Goal: Task Accomplishment & Management: Complete application form

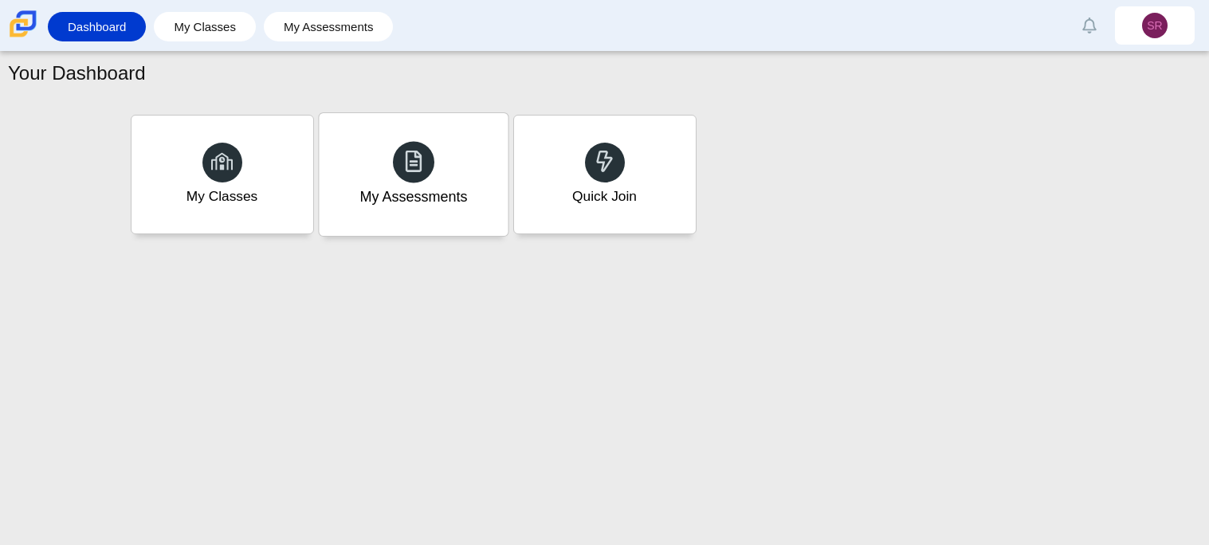
click at [423, 170] on icon at bounding box center [413, 161] width 22 height 22
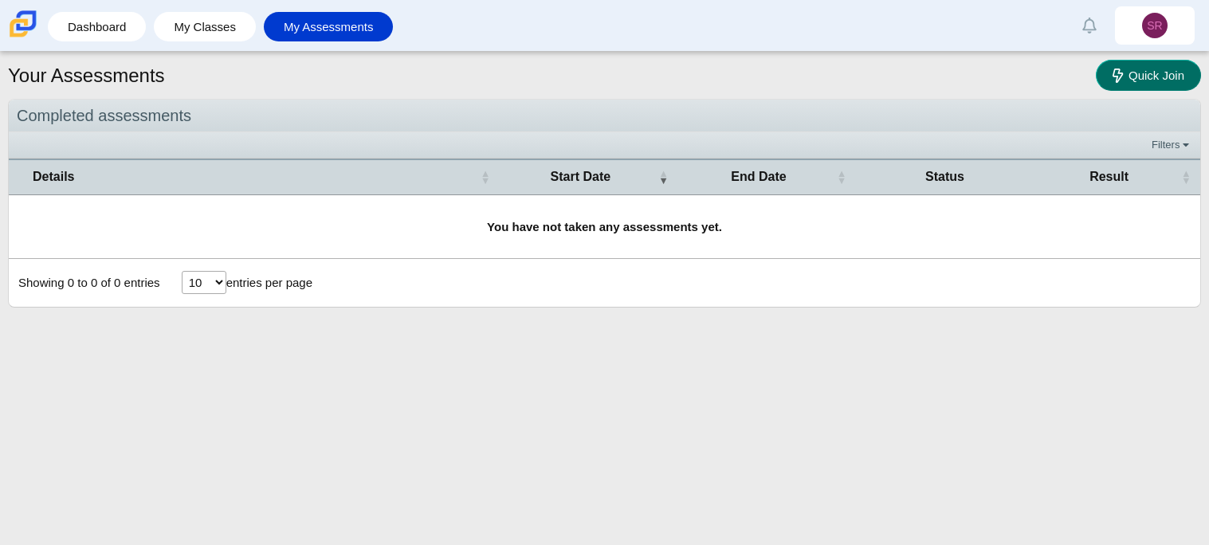
click at [1162, 76] on span "Quick Join" at bounding box center [1156, 76] width 56 height 14
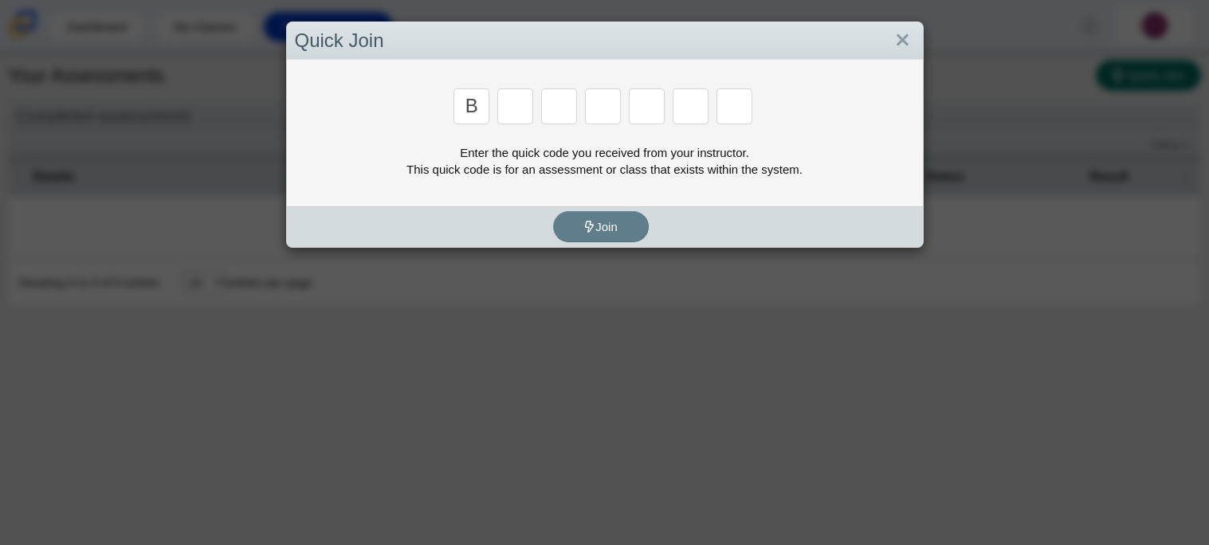
type input "b"
type input "m"
type input "3"
type input "5"
type input "3"
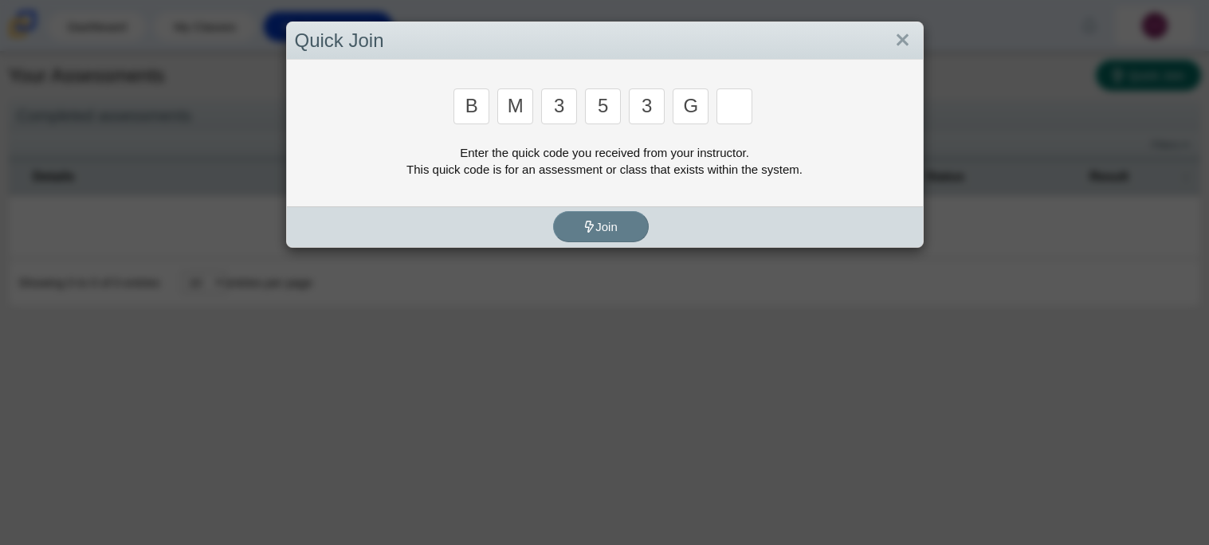
type input "g"
type input "b"
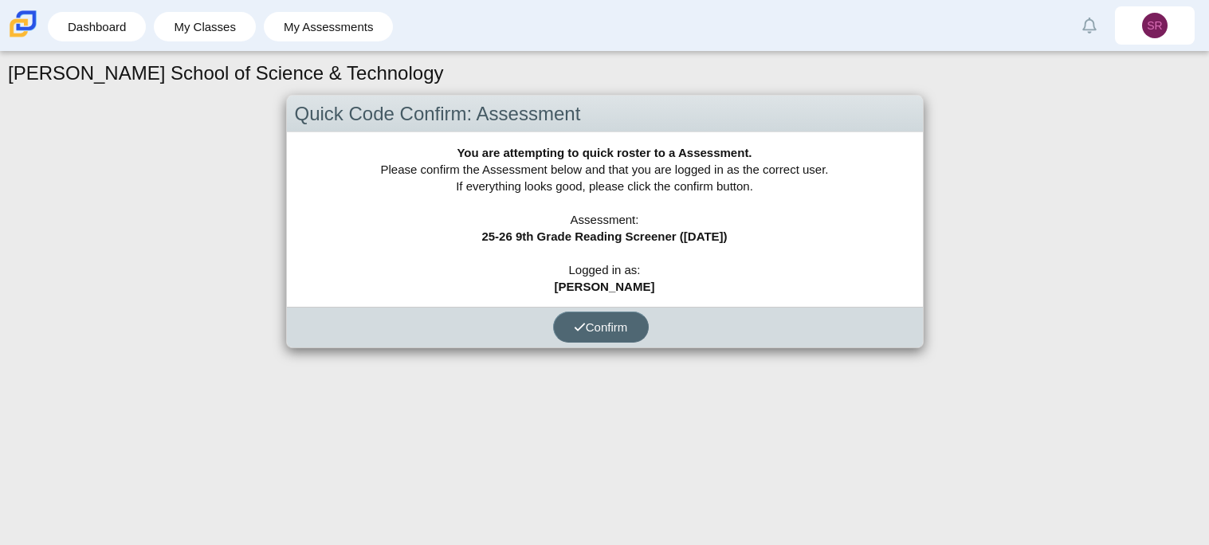
click at [628, 320] on span "Confirm" at bounding box center [601, 327] width 54 height 14
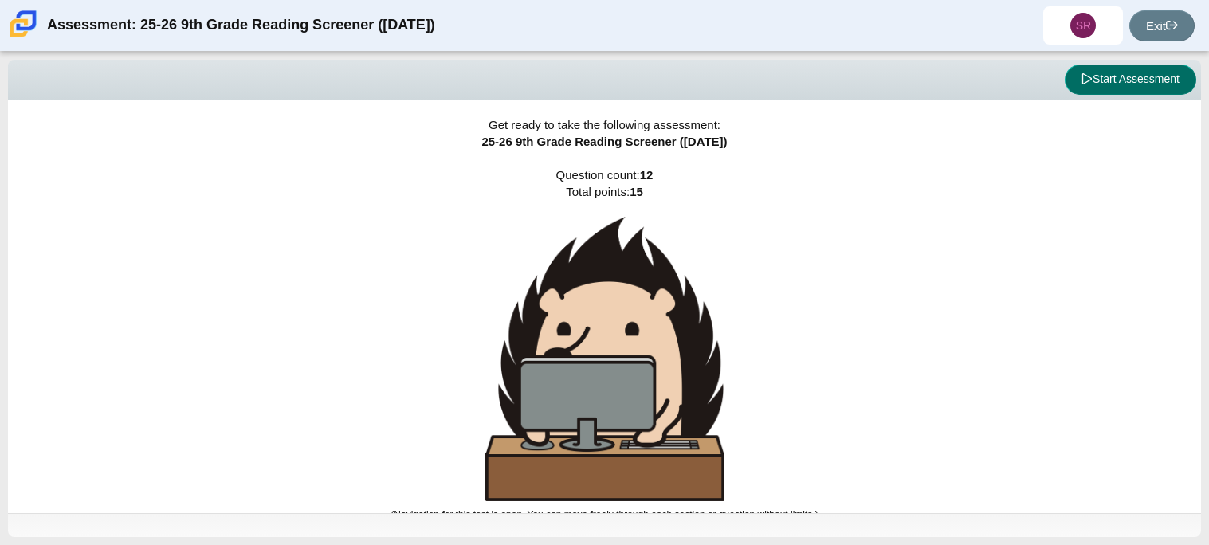
click at [1113, 94] on button "Start Assessment" at bounding box center [1129, 80] width 131 height 30
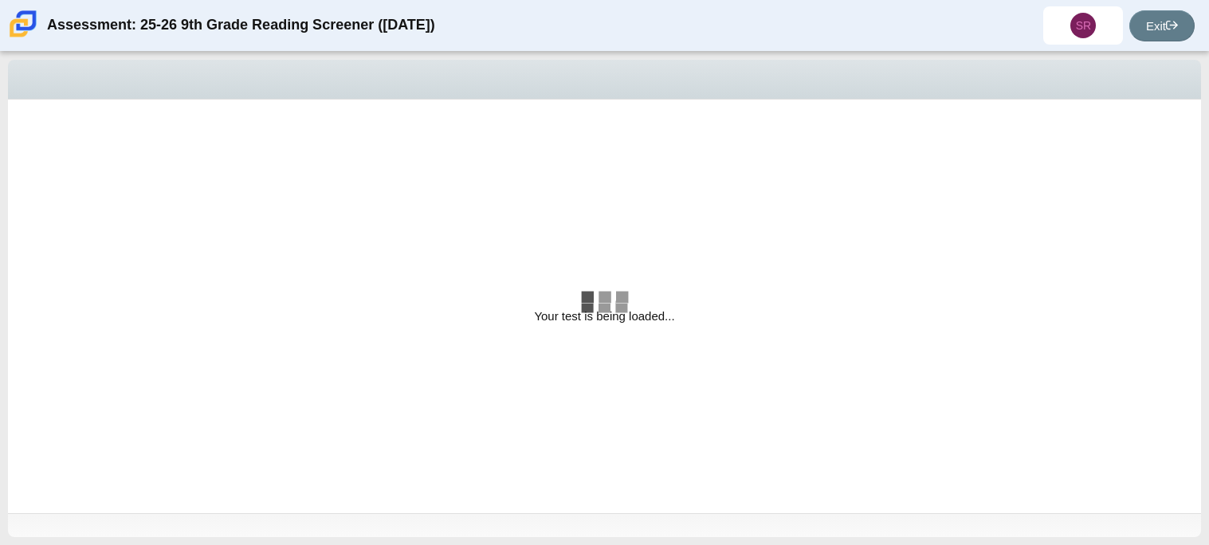
select select "ccc5b315-3c7c-471c-bf90-f22c8299c798"
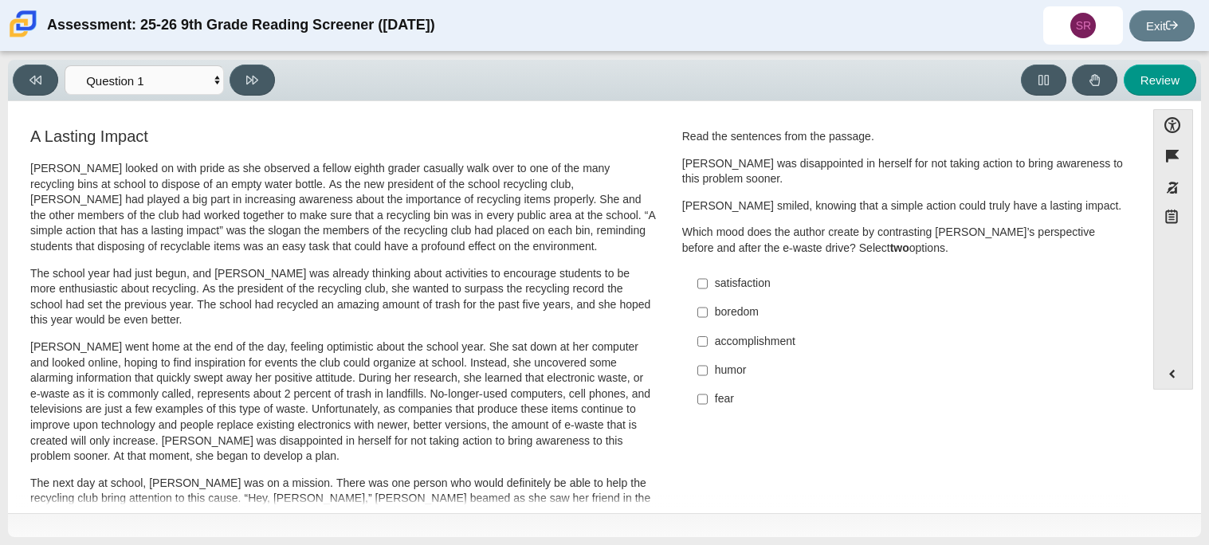
click at [323, 241] on p "Scarlett looked on with pride as she observed a fellow eighth grader casually w…" at bounding box center [342, 208] width 625 height 94
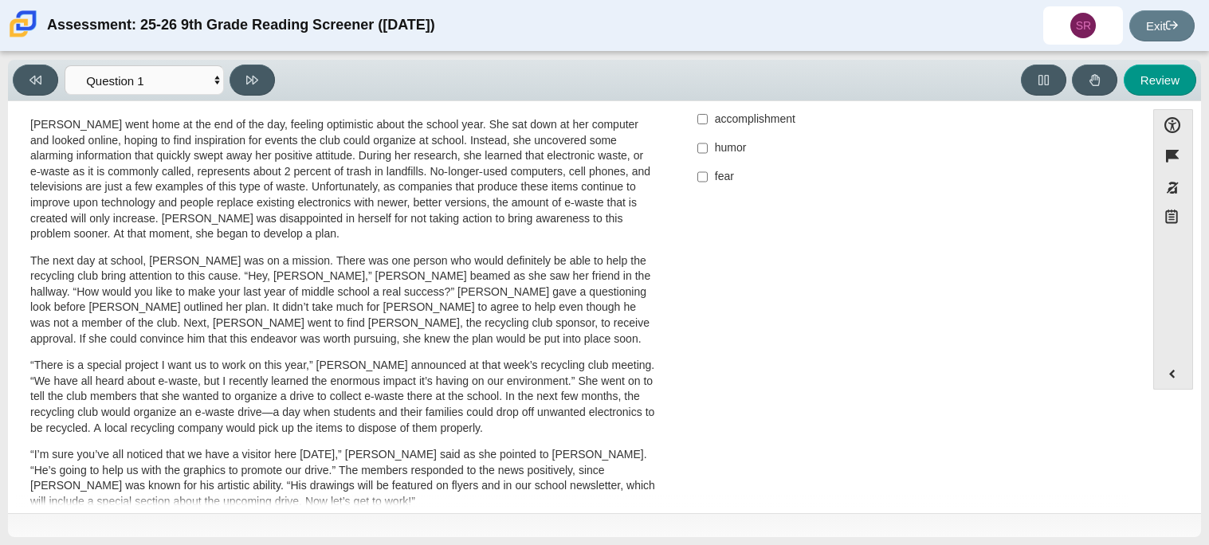
scroll to position [225, 0]
click at [268, 275] on p "The next day at school, Scarlett was on a mission. There was one person who wou…" at bounding box center [342, 297] width 625 height 94
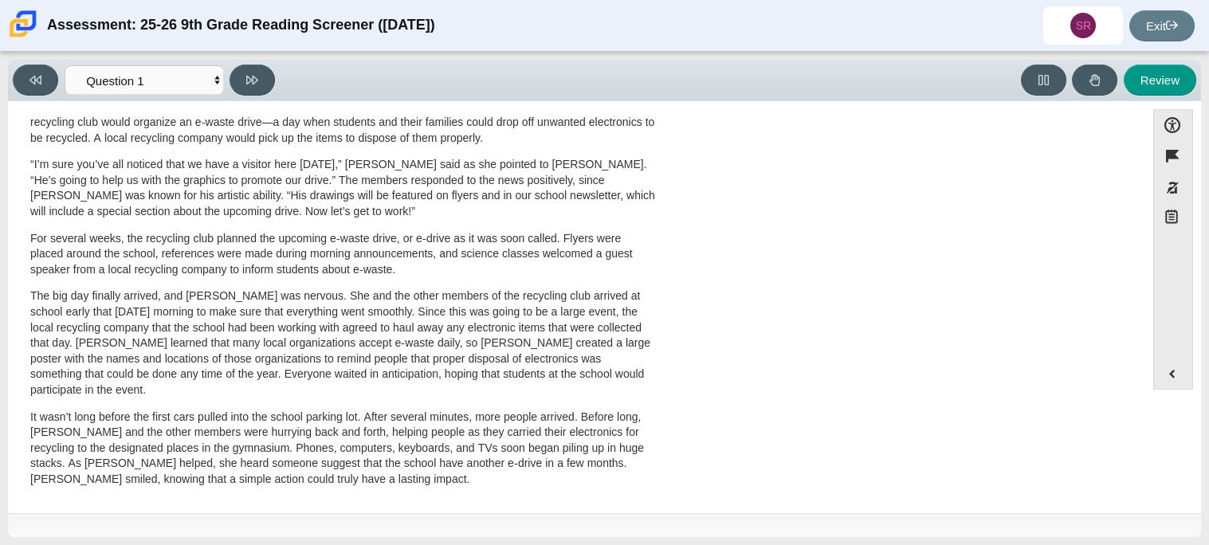
scroll to position [0, 0]
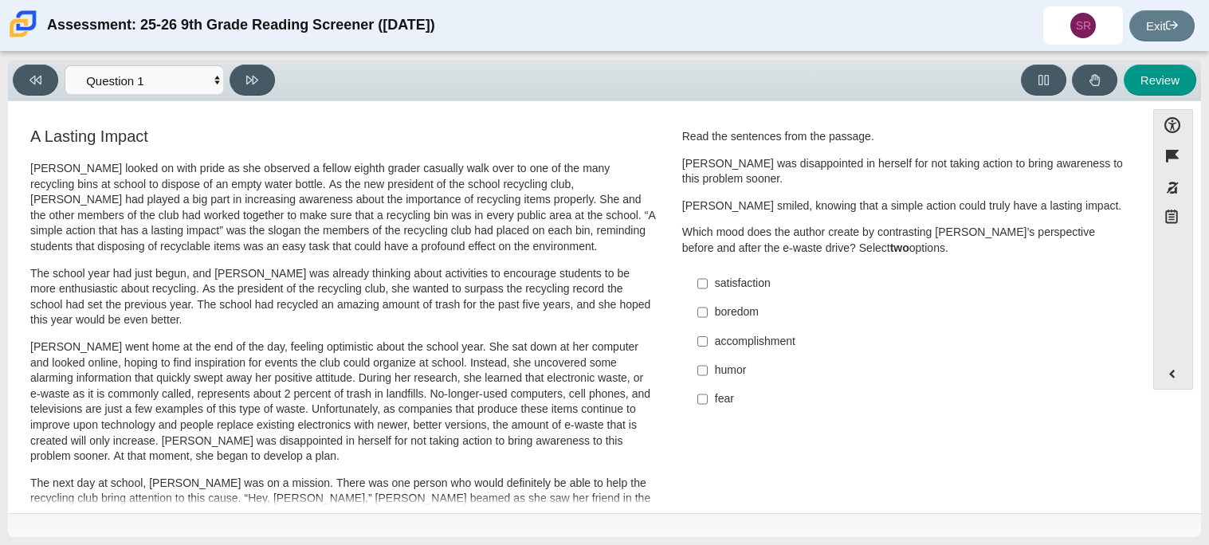
drag, startPoint x: 555, startPoint y: 209, endPoint x: 505, endPoint y: 396, distance: 193.8
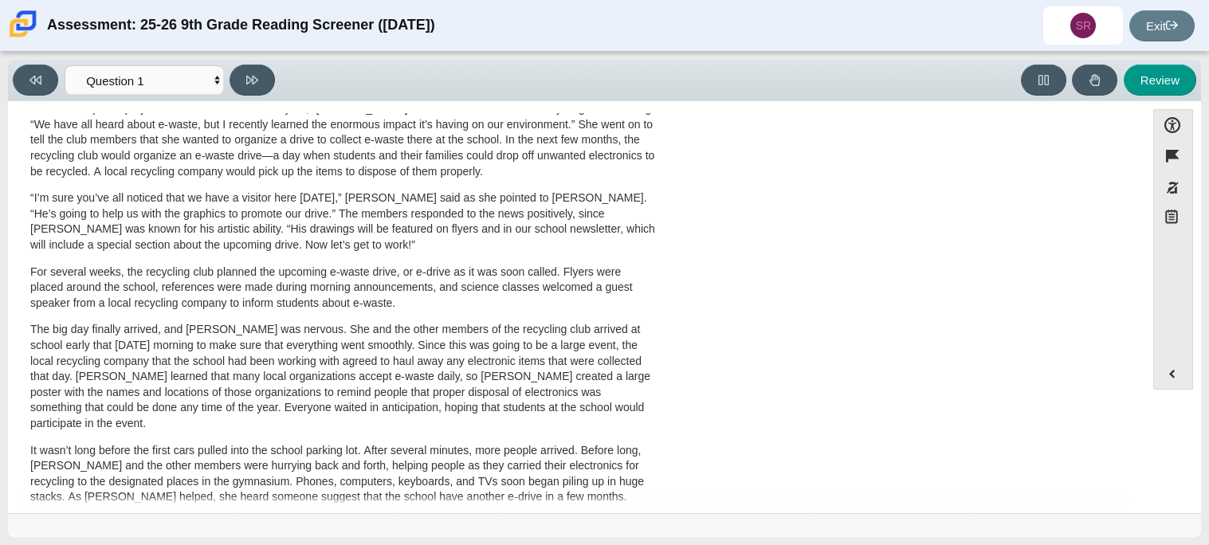
scroll to position [477, 0]
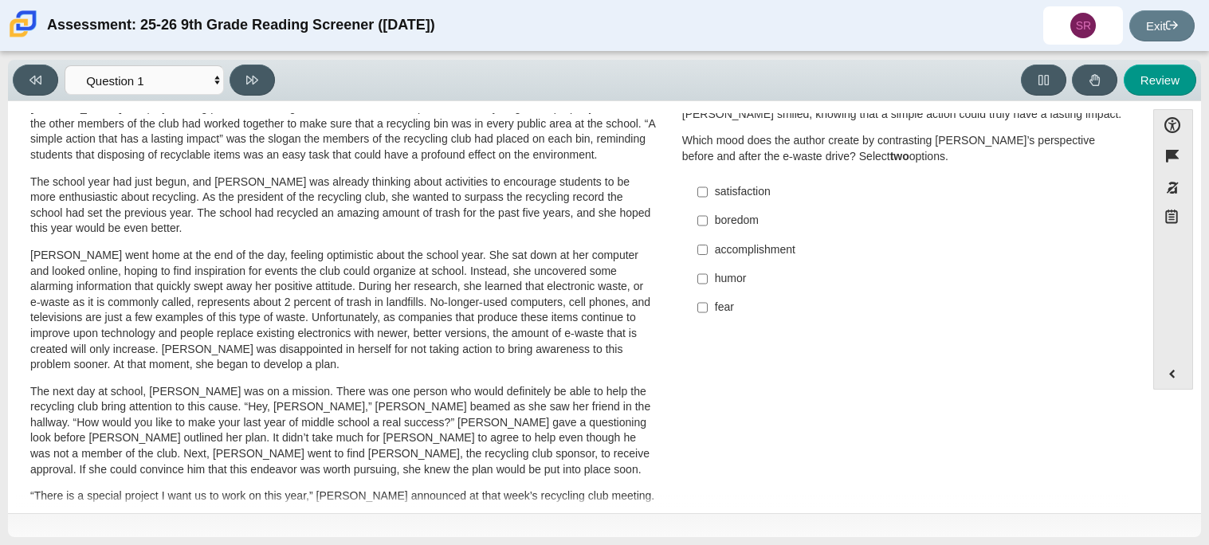
scroll to position [81, 0]
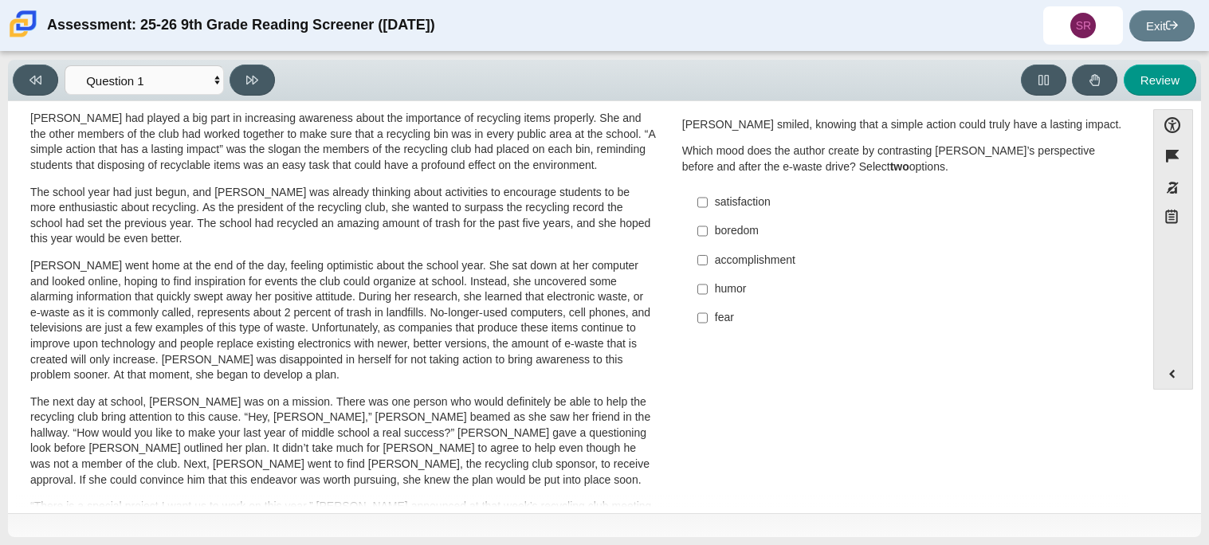
click at [773, 257] on div "accomplishment" at bounding box center [916, 261] width 402 height 16
click at [707, 257] on input "accomplishment accomplishment" at bounding box center [702, 259] width 10 height 29
checkbox input "true"
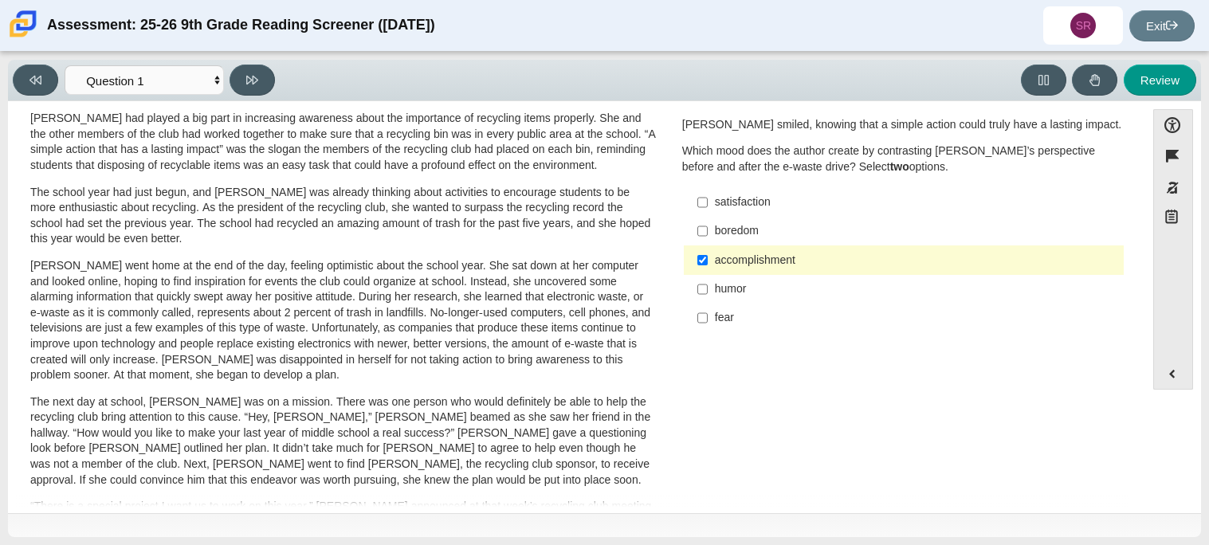
click at [752, 283] on div "humor" at bounding box center [916, 289] width 402 height 16
click at [707, 283] on input "humor humor" at bounding box center [702, 289] width 10 height 29
checkbox input "true"
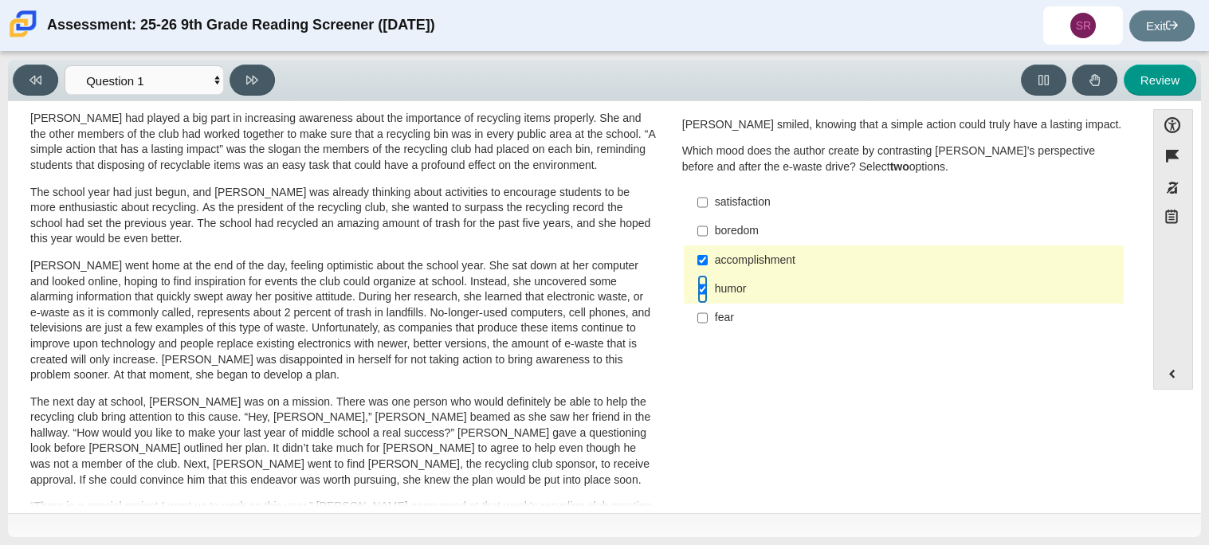
scroll to position [0, 0]
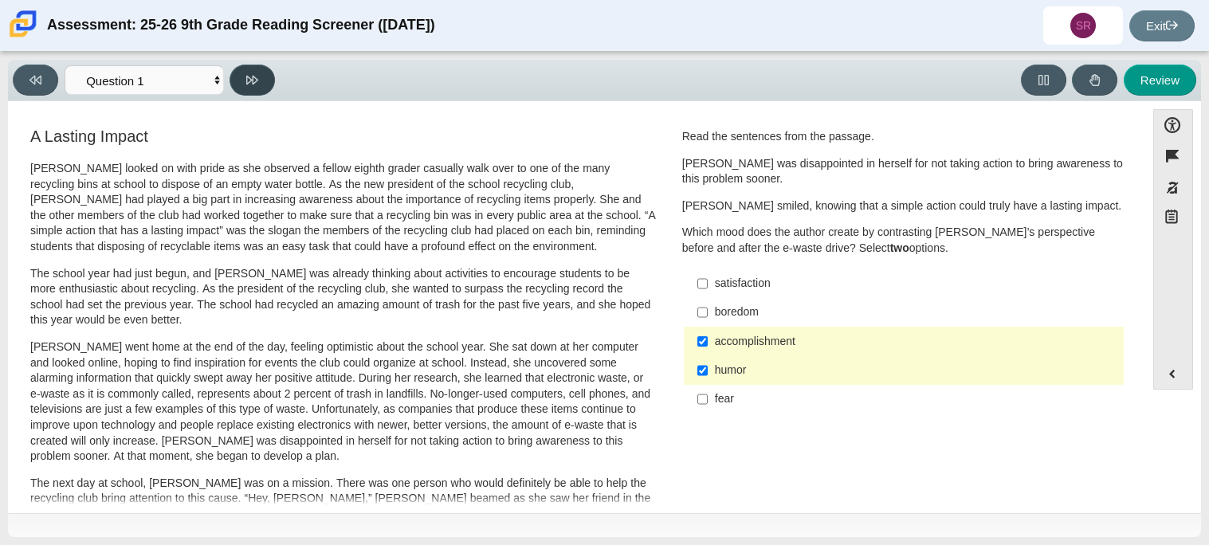
click at [257, 84] on icon at bounding box center [252, 80] width 12 height 12
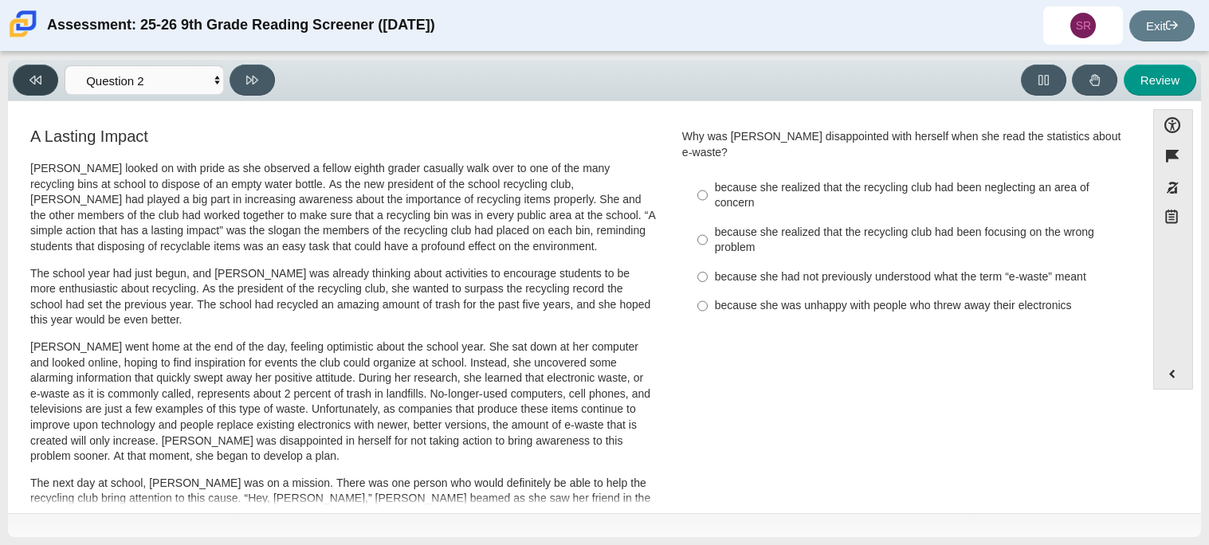
click at [37, 80] on icon at bounding box center [35, 80] width 12 height 9
select select "ccc5b315-3c7c-471c-bf90-f22c8299c798"
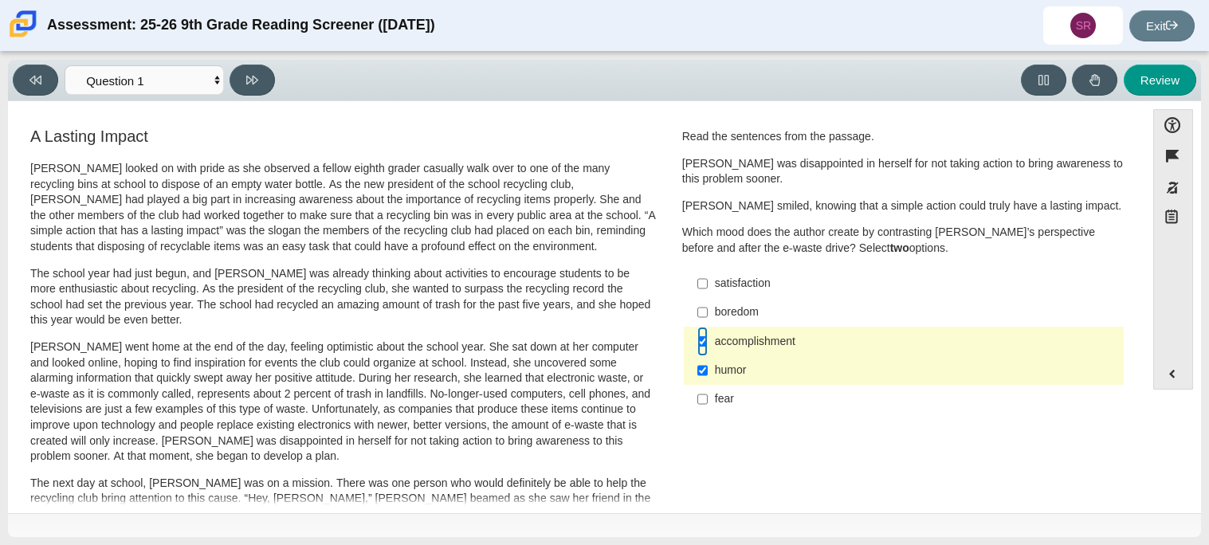
click at [699, 334] on input "accomplishment accomplishment" at bounding box center [702, 341] width 10 height 29
checkbox input "false"
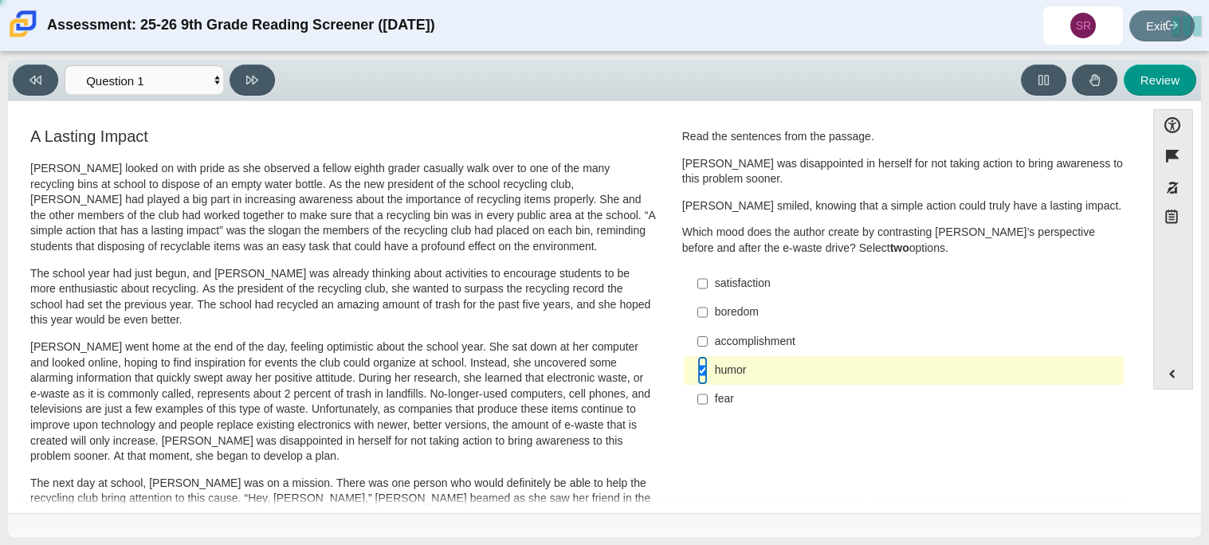
click at [698, 361] on input "humor humor" at bounding box center [702, 370] width 10 height 29
checkbox input "false"
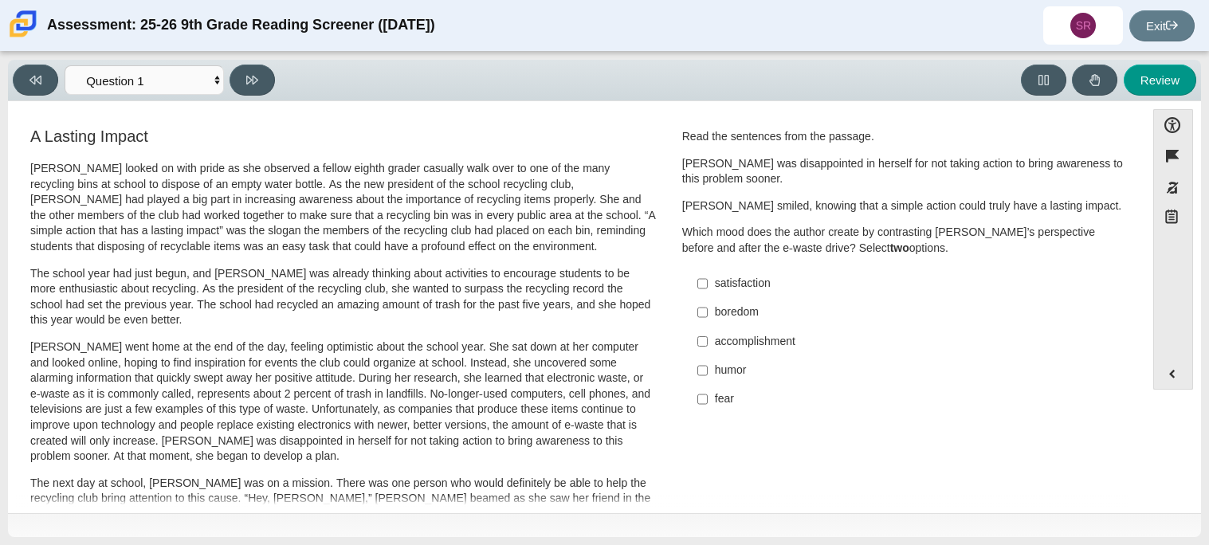
click at [749, 291] on div "satisfaction" at bounding box center [916, 284] width 402 height 16
click at [707, 291] on input "satisfaction satisfaction" at bounding box center [702, 283] width 10 height 29
checkbox input "true"
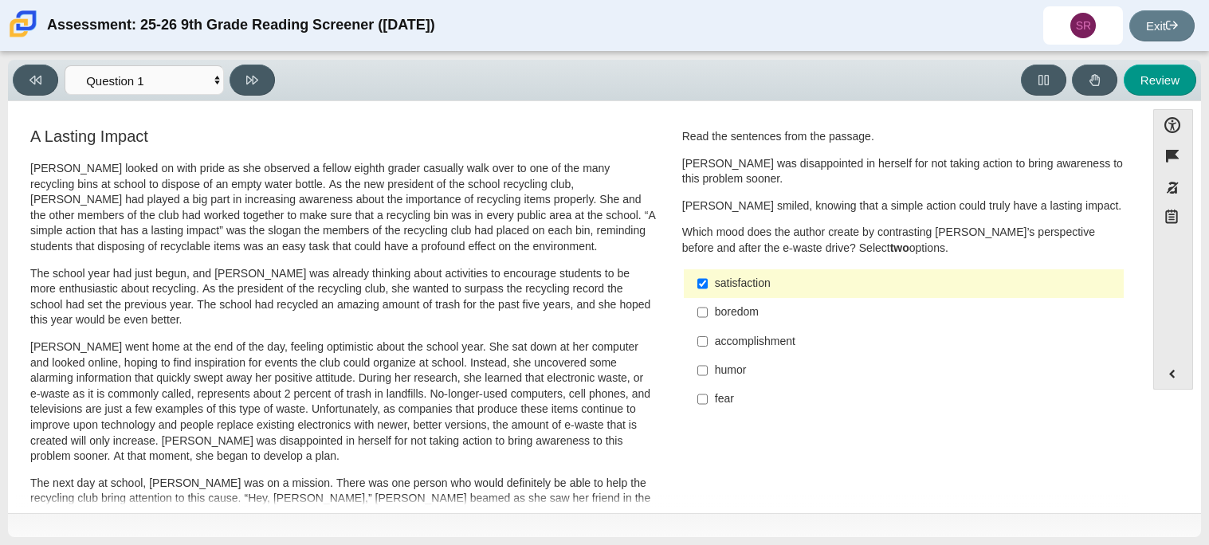
click at [732, 395] on div "fear" at bounding box center [916, 399] width 402 height 16
click at [707, 395] on input "fear fear" at bounding box center [702, 399] width 10 height 29
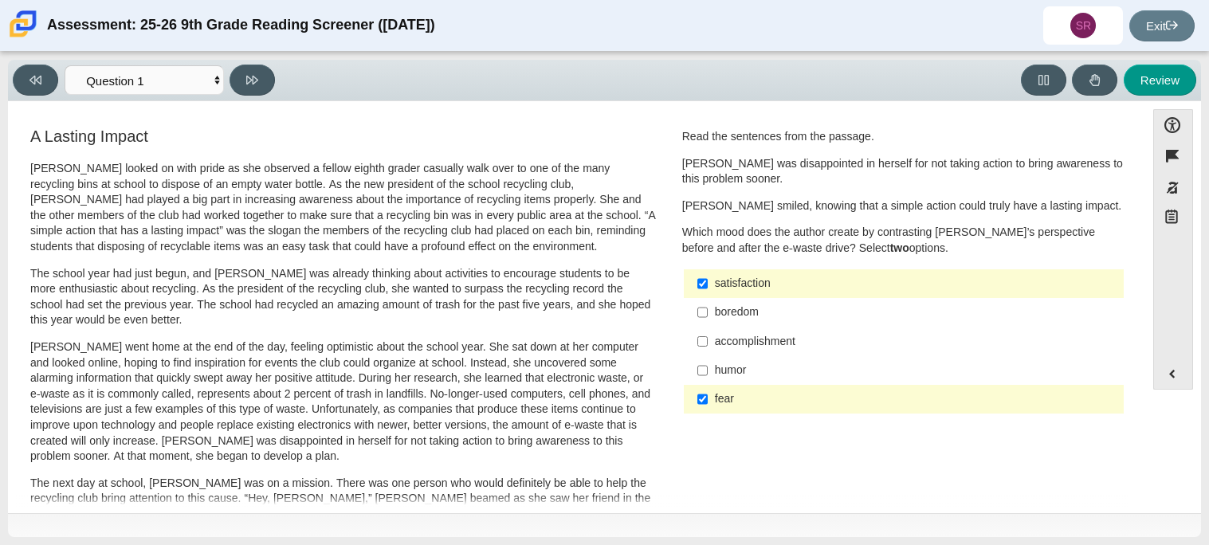
click at [715, 414] on ul "satisfaction satisfaction boredom boredom accomplishment accomplishment humor h…" at bounding box center [903, 341] width 441 height 147
click at [720, 391] on div "fear" at bounding box center [916, 399] width 402 height 16
click at [707, 391] on input "fear fear" at bounding box center [702, 399] width 10 height 29
checkbox input "false"
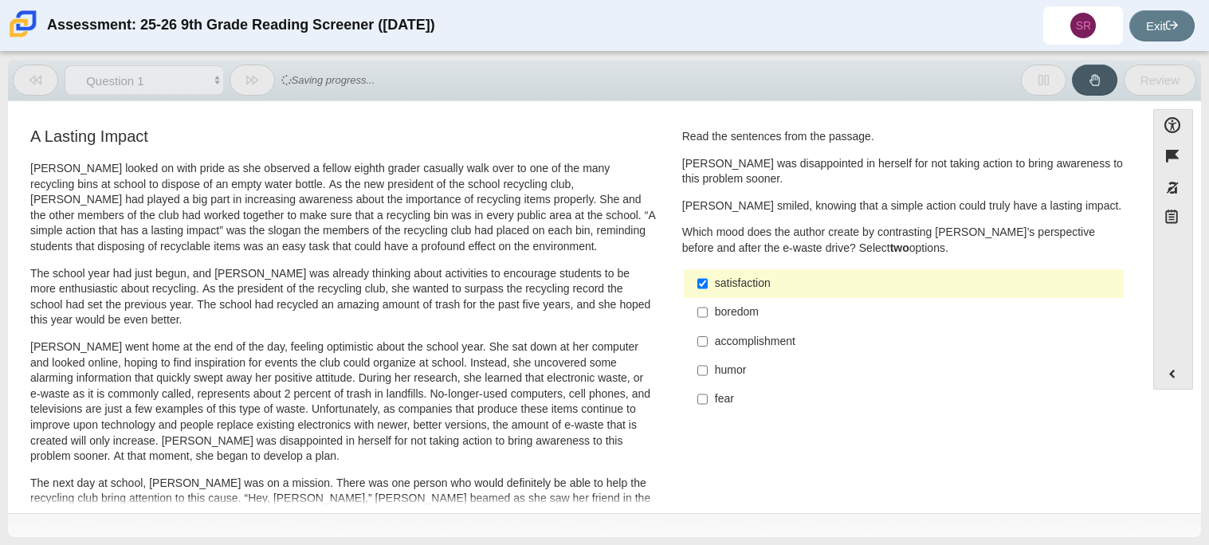
click at [737, 374] on div "humor" at bounding box center [916, 371] width 402 height 16
click at [707, 374] on input "humor humor" at bounding box center [702, 370] width 10 height 29
checkbox input "true"
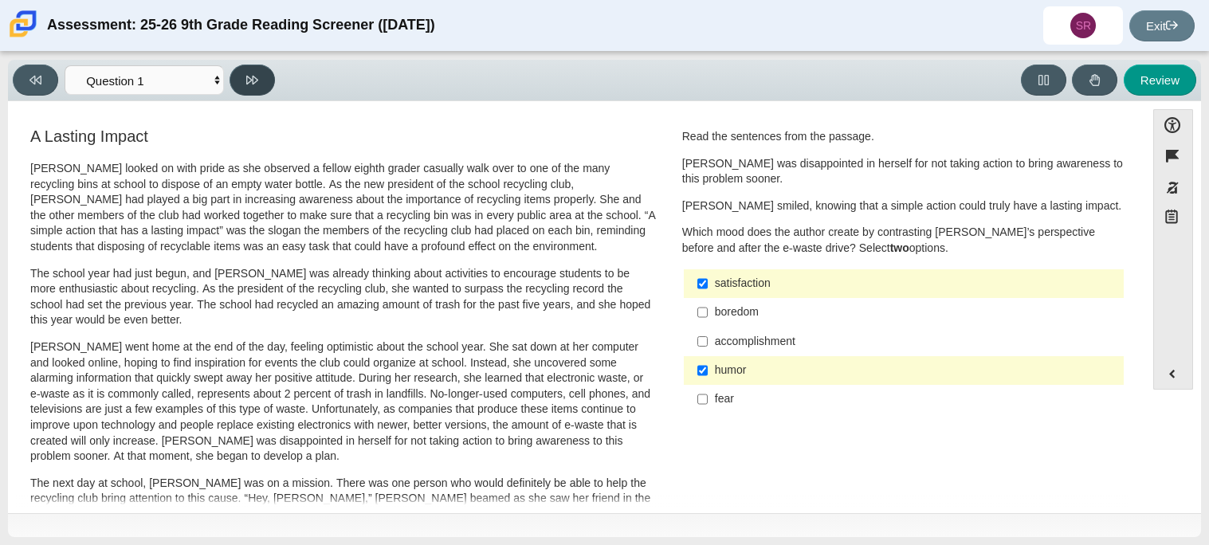
click at [259, 88] on button at bounding box center [251, 80] width 45 height 31
select select "0ff64528-ffd7-428d-b192-babfaadd44e8"
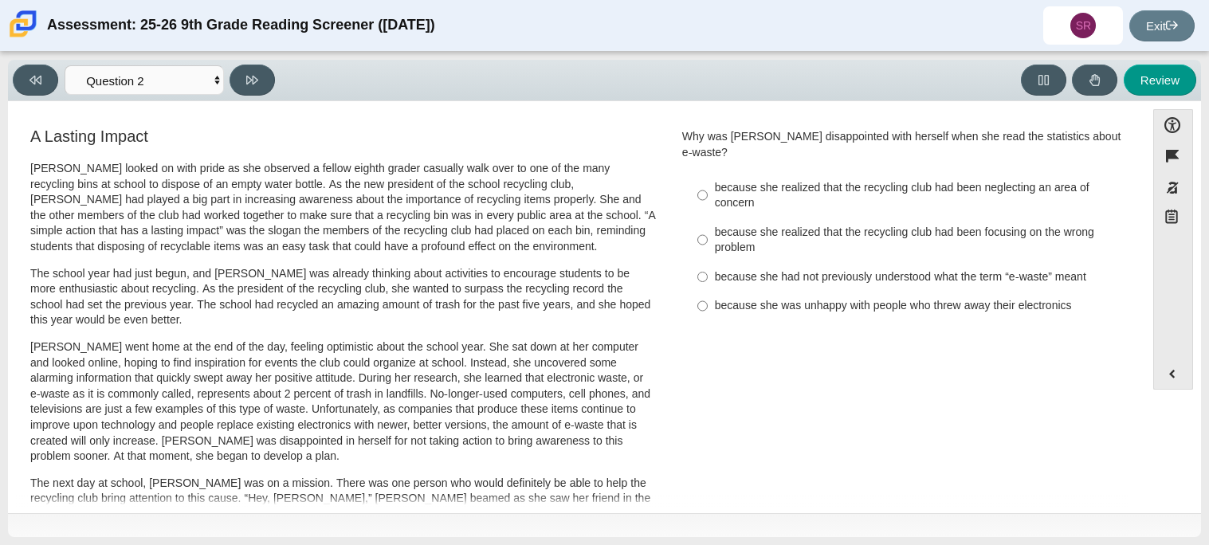
click at [818, 194] on div "because she realized that the recycling club had been neglecting an area of con…" at bounding box center [916, 195] width 402 height 31
click at [707, 194] on input "because she realized that the recycling club had been neglecting an area of con…" at bounding box center [702, 195] width 10 height 45
radio input "true"
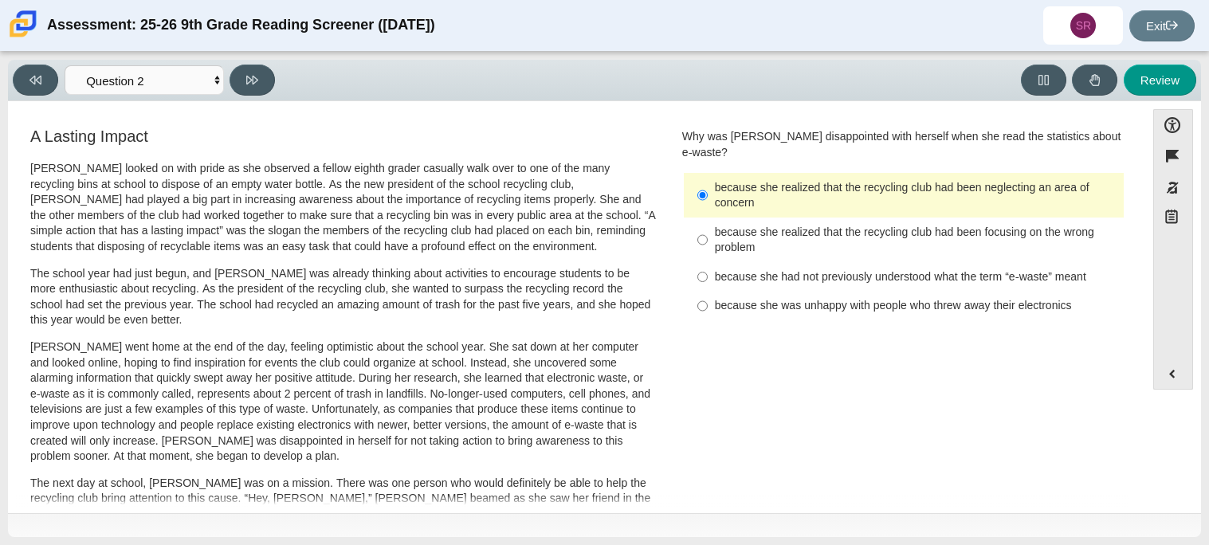
click at [737, 236] on div "because she realized that the recycling club had been focusing on the wrong pro…" at bounding box center [916, 240] width 402 height 31
click at [707, 236] on input "because she realized that the recycling club had been focusing on the wrong pro…" at bounding box center [702, 240] width 10 height 45
radio input "true"
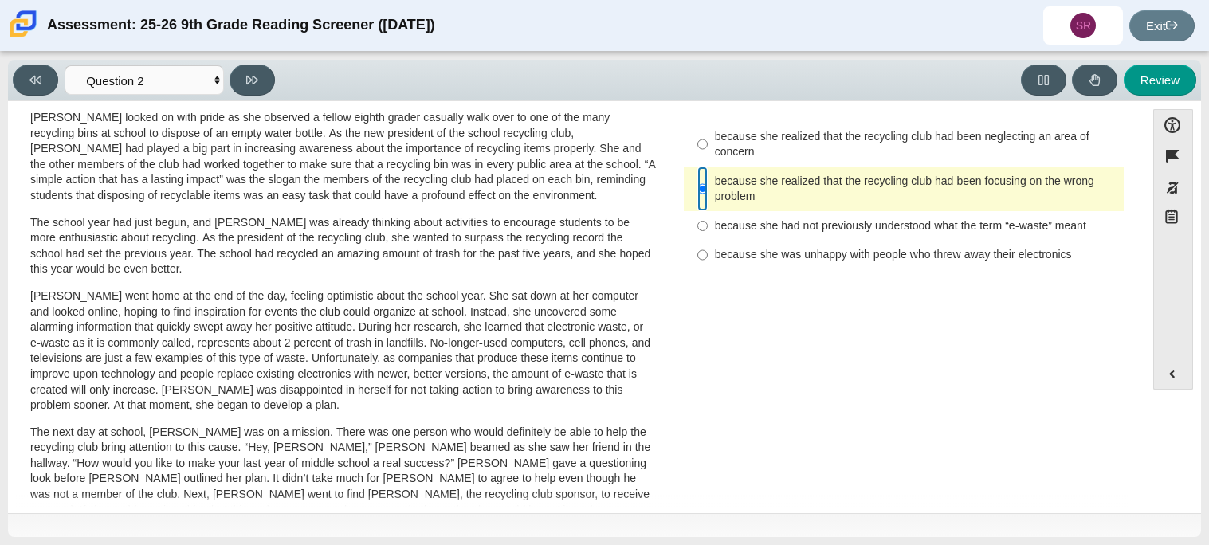
scroll to position [33, 0]
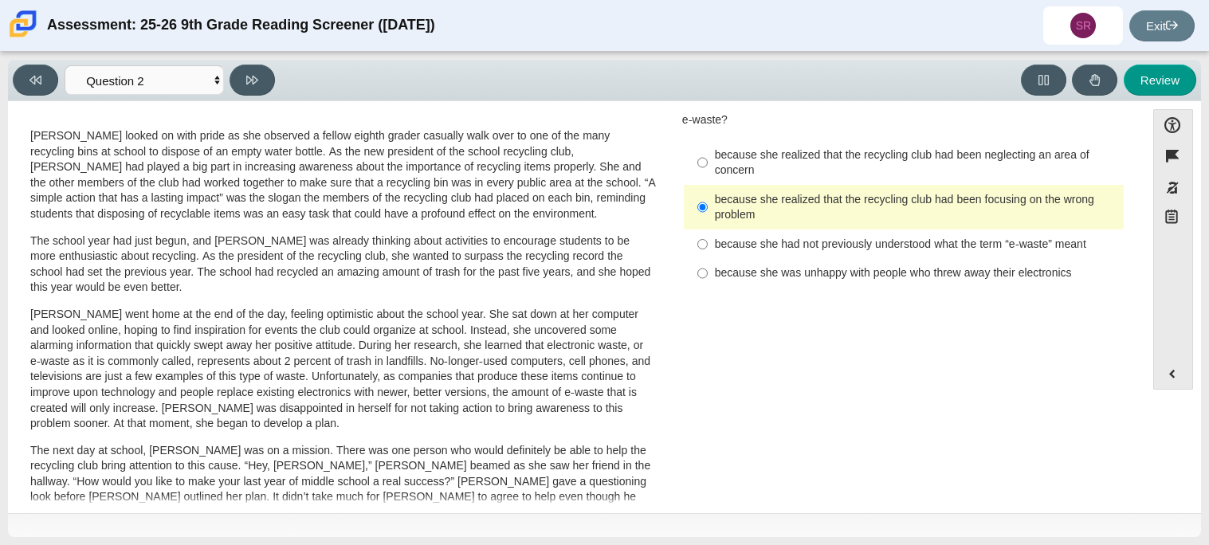
click at [735, 270] on label "because she was unhappy with people who threw away their electronics because sh…" at bounding box center [904, 273] width 437 height 29
click at [707, 270] on input "because she was unhappy with people who threw away their electronics because sh…" at bounding box center [702, 273] width 10 height 29
radio input "true"
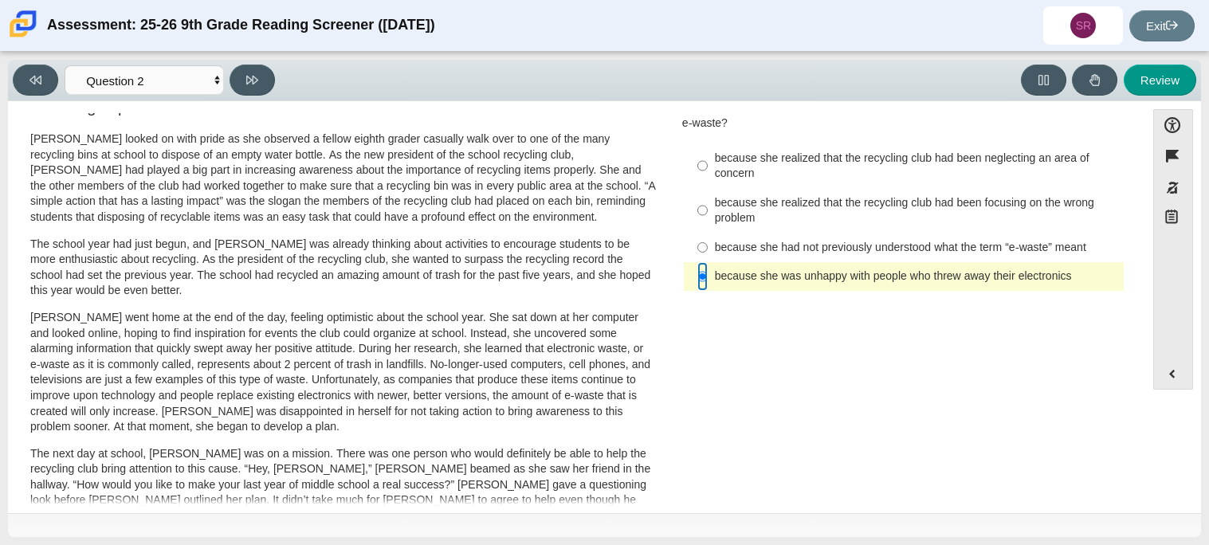
scroll to position [29, 0]
click at [1044, 170] on label "because she realized that the recycling club had been neglecting an area of con…" at bounding box center [904, 166] width 437 height 45
click at [707, 170] on input "because she realized that the recycling club had been neglecting an area of con…" at bounding box center [702, 166] width 10 height 45
radio input "true"
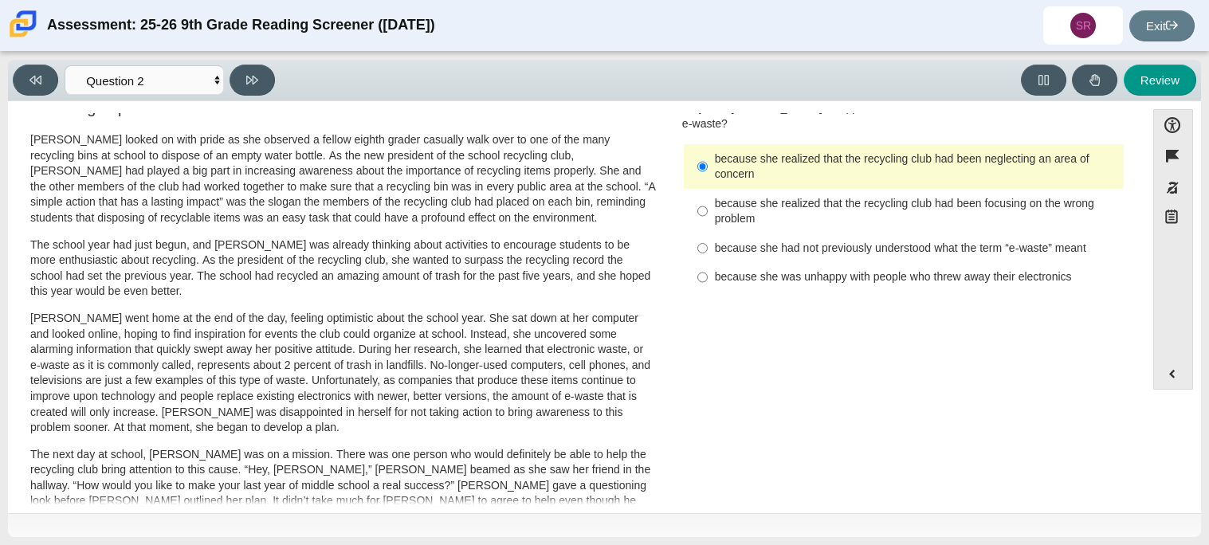
click at [908, 272] on label "because she was unhappy with people who threw away their electronics because sh…" at bounding box center [904, 277] width 437 height 29
click at [707, 272] on input "because she was unhappy with people who threw away their electronics because sh…" at bounding box center [702, 277] width 10 height 29
radio input "true"
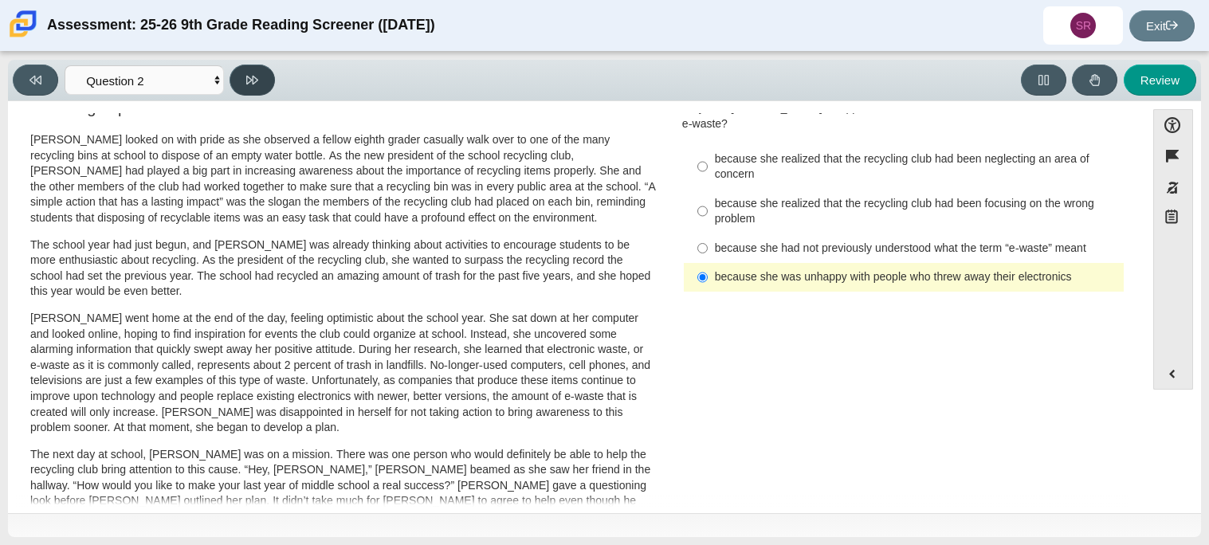
click at [258, 83] on button at bounding box center [251, 80] width 45 height 31
select select "7ce3d843-6974-4858-901c-1ff39630e843"
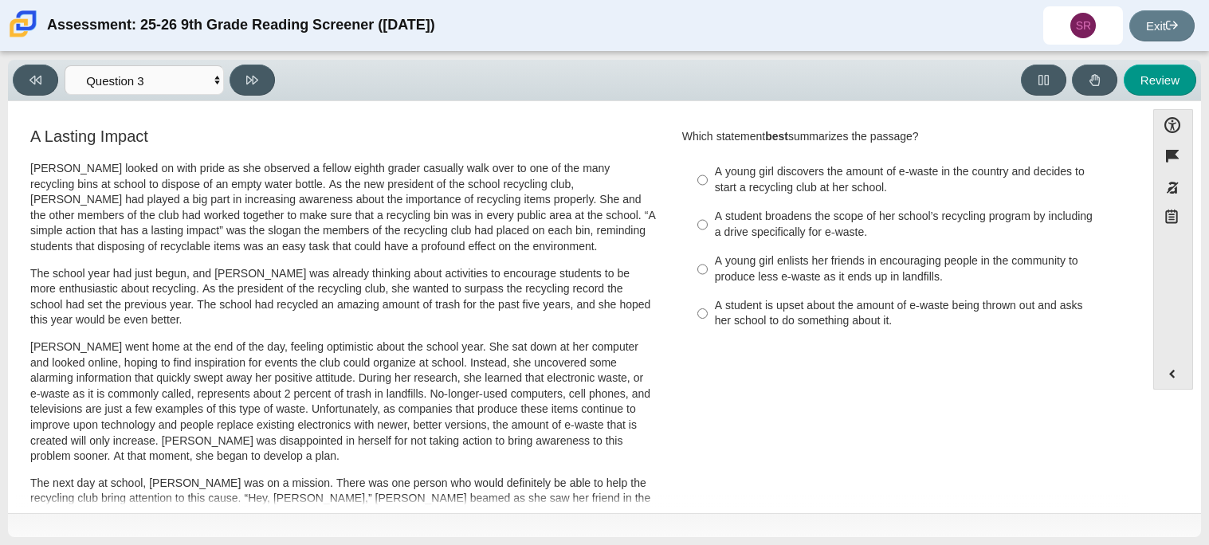
click at [756, 165] on div "A young girl discovers the amount of e-waste in the country and decides to star…" at bounding box center [916, 179] width 402 height 31
click at [707, 165] on input "A young girl discovers the amount of e-waste in the country and decides to star…" at bounding box center [702, 180] width 10 height 45
radio input "true"
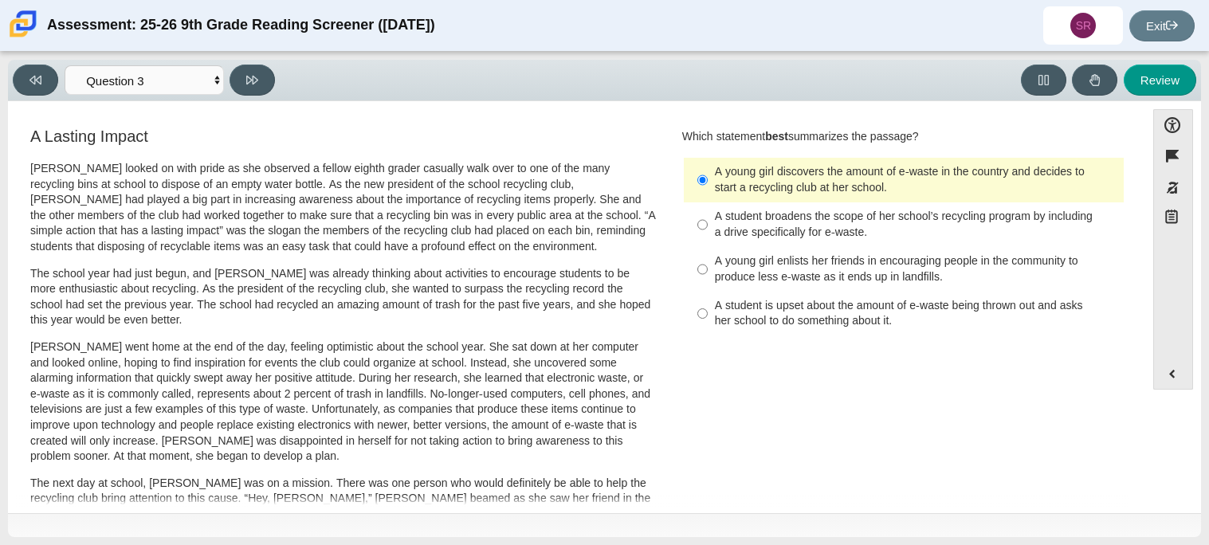
click at [705, 217] on label "A student broadens the scope of her school’s recycling program by including a d…" at bounding box center [904, 224] width 437 height 45
click at [705, 217] on input "A student broadens the scope of her school’s recycling program by including a d…" at bounding box center [702, 224] width 10 height 45
radio input "true"
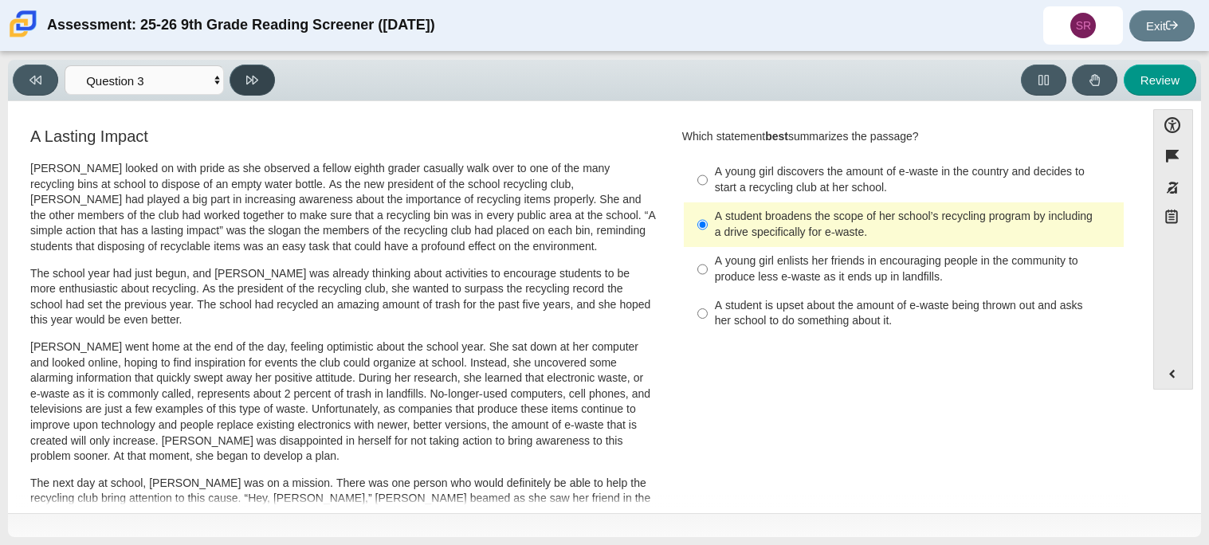
click at [254, 76] on icon at bounding box center [252, 80] width 12 height 9
select select "ca9ea0f1-49c5-4bd1-83b0-472c18652b42"
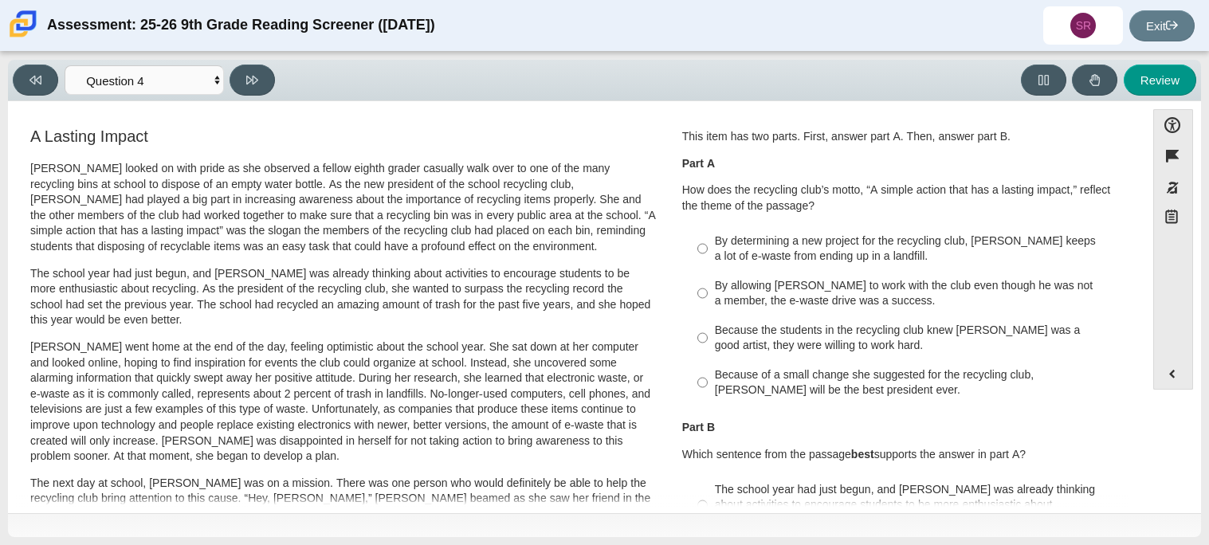
click at [781, 256] on div "By determining a new project for the recycling club, Scarlett keeps a lot of e-…" at bounding box center [916, 248] width 402 height 31
click at [707, 256] on input "By determining a new project for the recycling club, Scarlett keeps a lot of e-…" at bounding box center [702, 248] width 10 height 45
radio input "true"
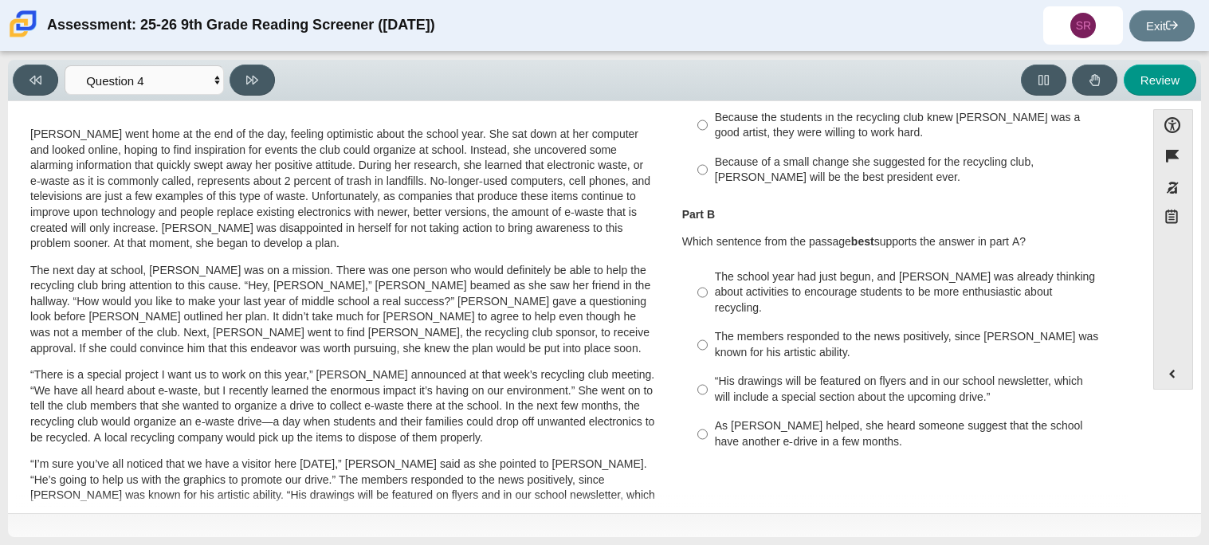
scroll to position [214, 0]
click at [849, 373] on div "“His drawings will be featured on flyers and in our school newsletter, which wi…" at bounding box center [916, 388] width 402 height 31
click at [707, 372] on input "“His drawings will be featured on flyers and in our school newsletter, which wi…" at bounding box center [702, 388] width 10 height 45
radio input "true"
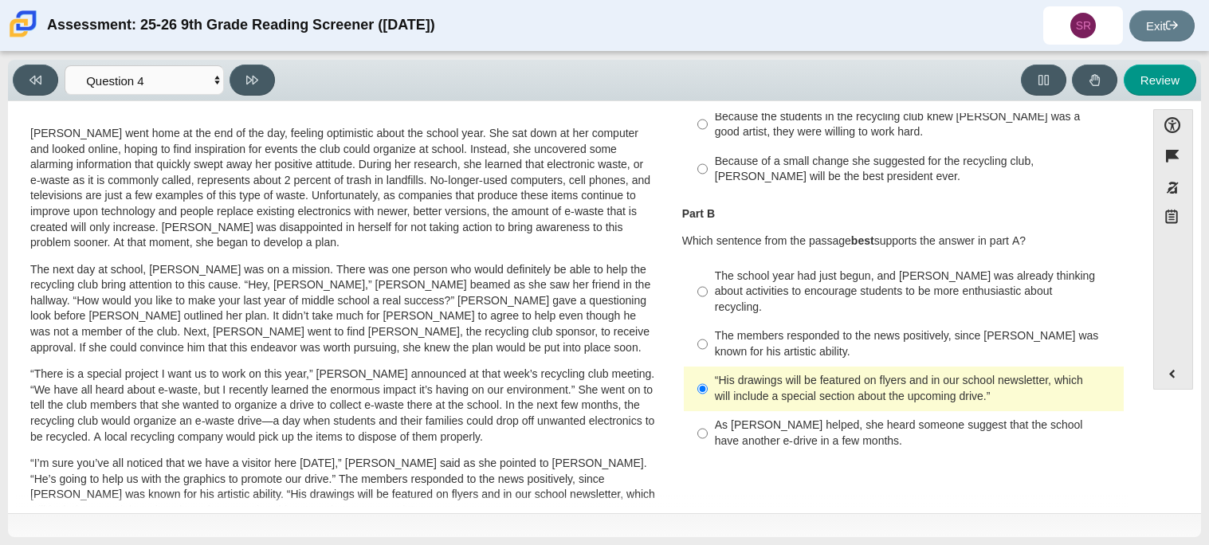
click at [877, 417] on div "As Scarlett helped, she heard someone suggest that the school have another e-dr…" at bounding box center [916, 432] width 402 height 31
click at [707, 411] on input "As Scarlett helped, she heard someone suggest that the school have another e-dr…" at bounding box center [702, 433] width 10 height 45
radio input "true"
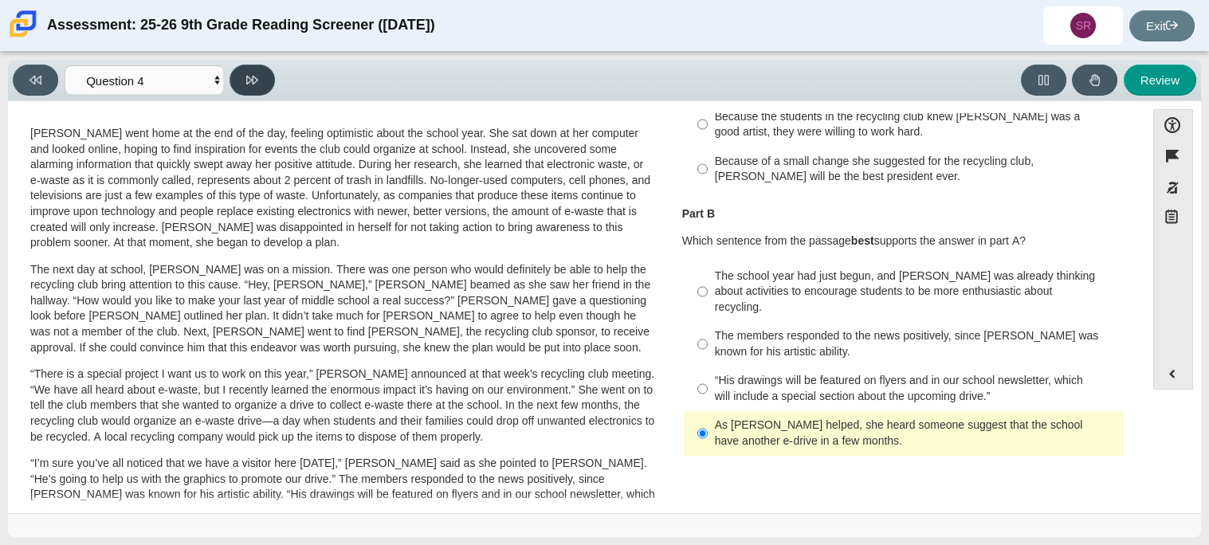
click at [249, 84] on icon at bounding box center [252, 80] width 12 height 12
select select "e41f1a79-e29f-4095-8030-a53364015bed"
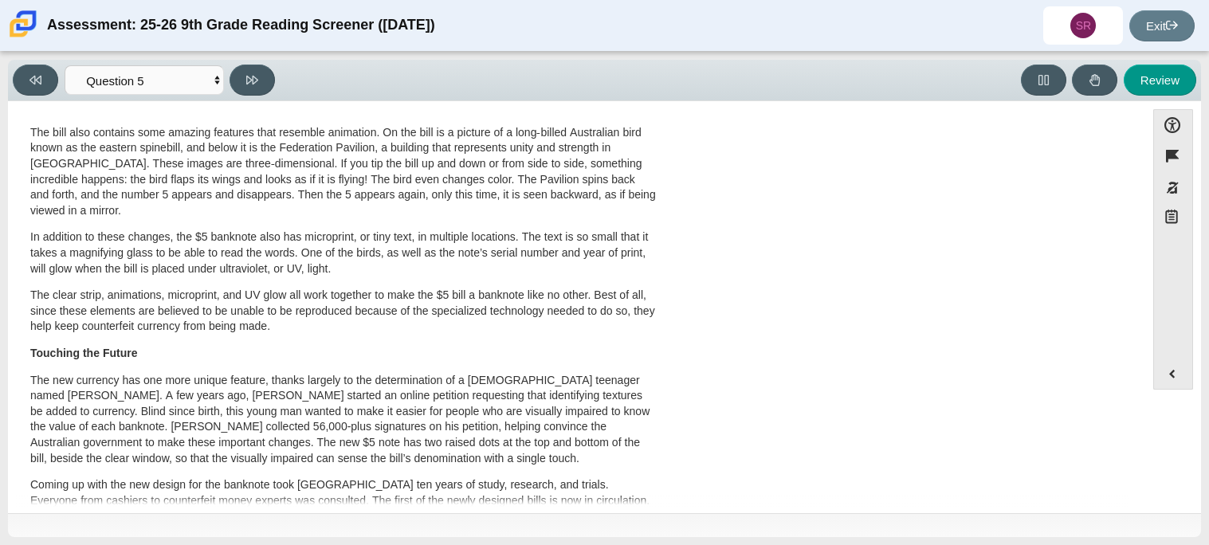
scroll to position [0, 0]
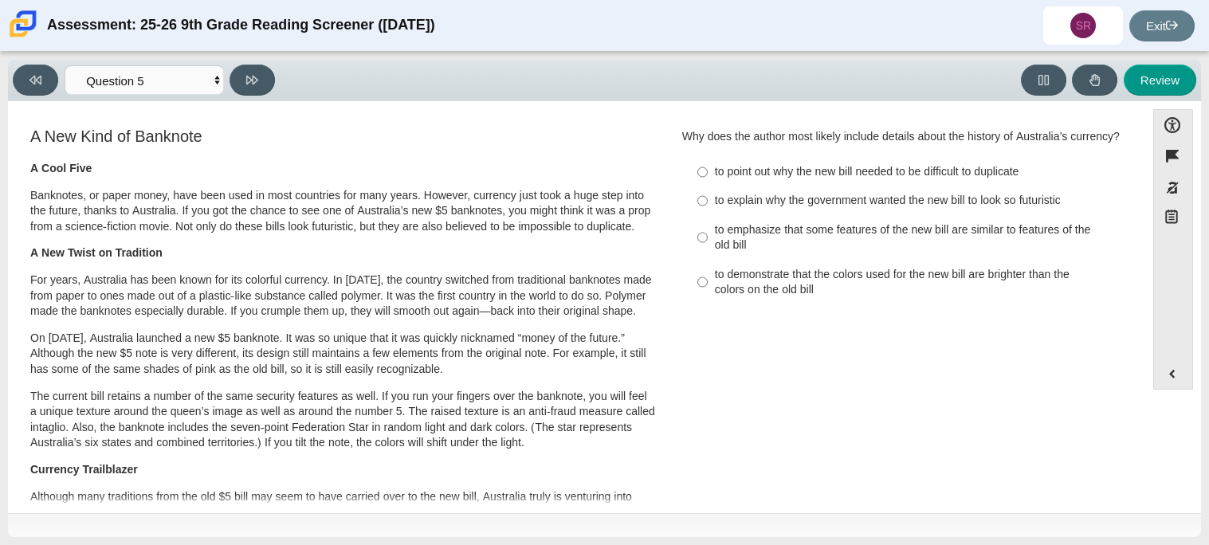
click at [703, 284] on label "to demonstrate that the colors used for the new bill are brighter than the colo…" at bounding box center [904, 282] width 437 height 45
click at [703, 284] on input "to demonstrate that the colors used for the new bill are brighter than the colo…" at bounding box center [702, 282] width 10 height 45
radio input "true"
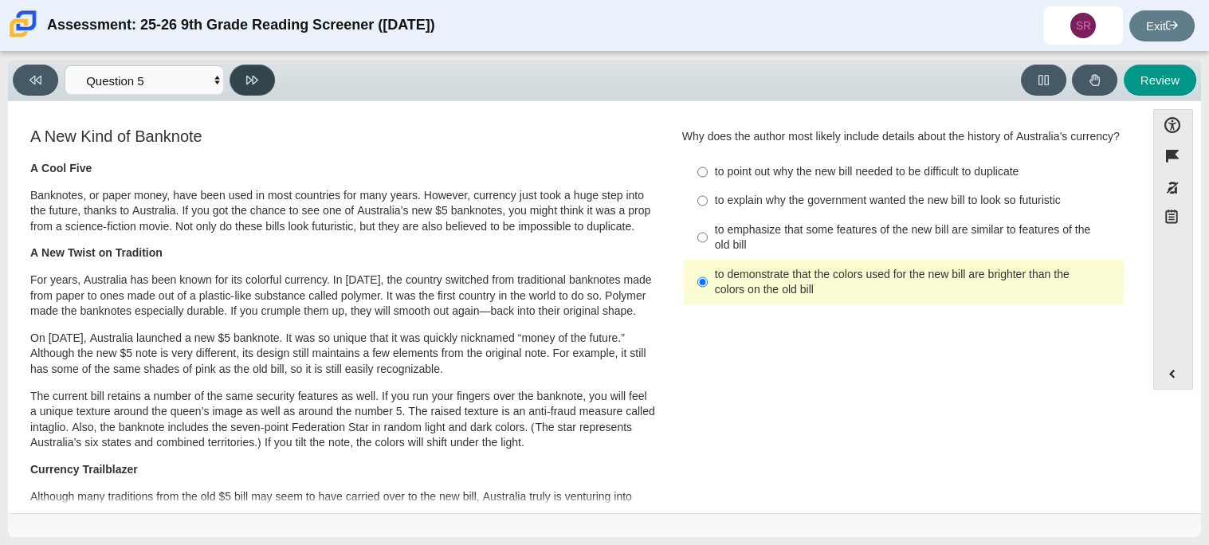
click at [262, 84] on button at bounding box center [251, 80] width 45 height 31
select select "69146e31-7b3d-4a3e-9ce6-f30c24342ae0"
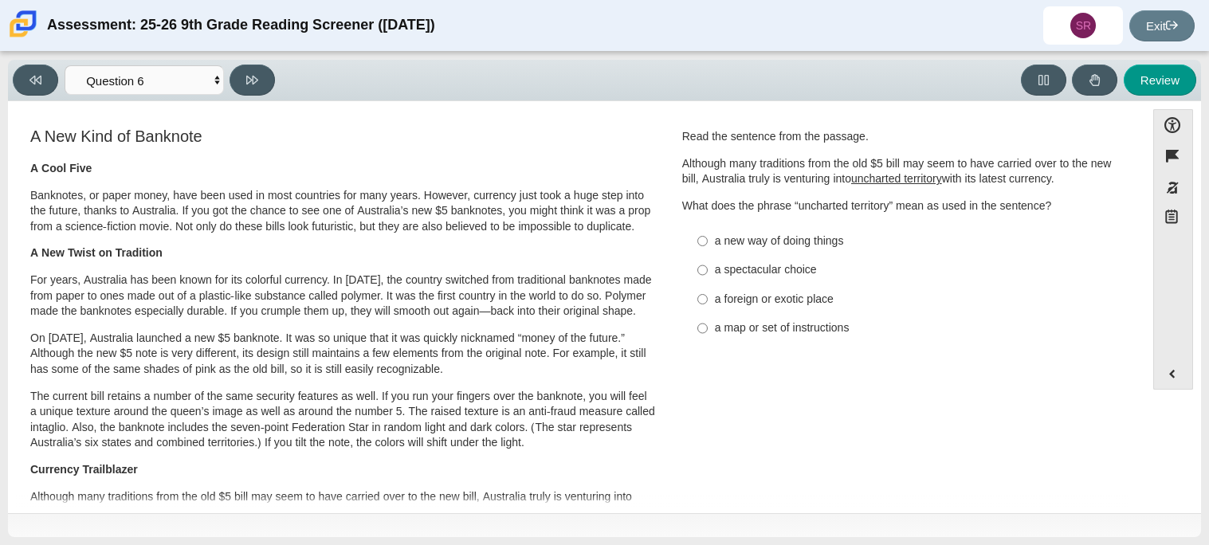
click at [789, 299] on div "a foreign or exotic place" at bounding box center [916, 300] width 402 height 16
click at [707, 299] on input "a foreign or exotic place a foreign or exotic place" at bounding box center [702, 298] width 10 height 29
radio input "true"
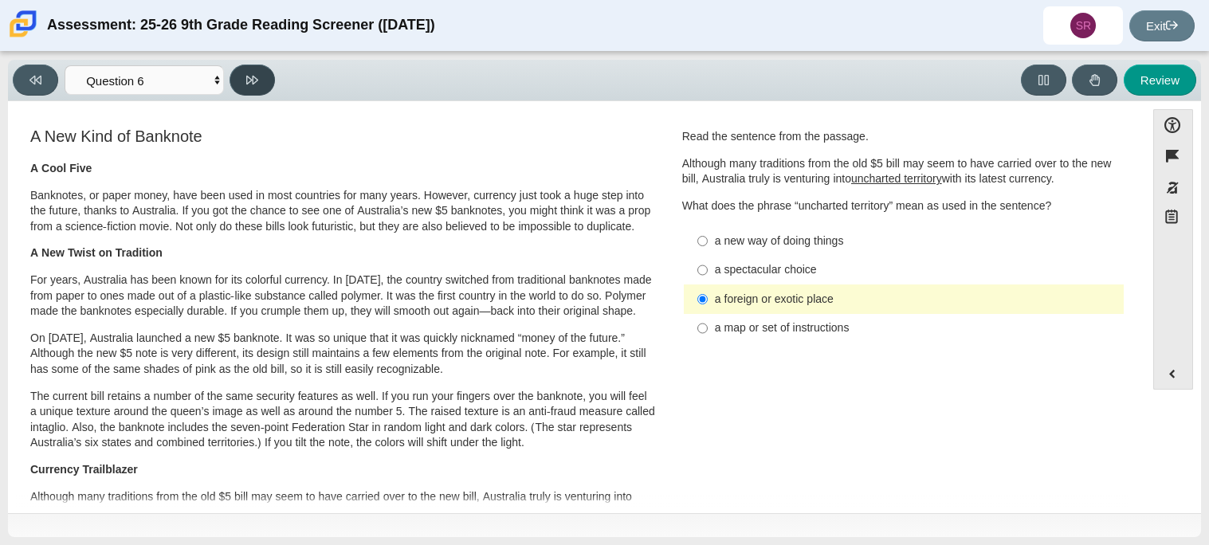
click at [254, 82] on icon at bounding box center [252, 80] width 12 height 12
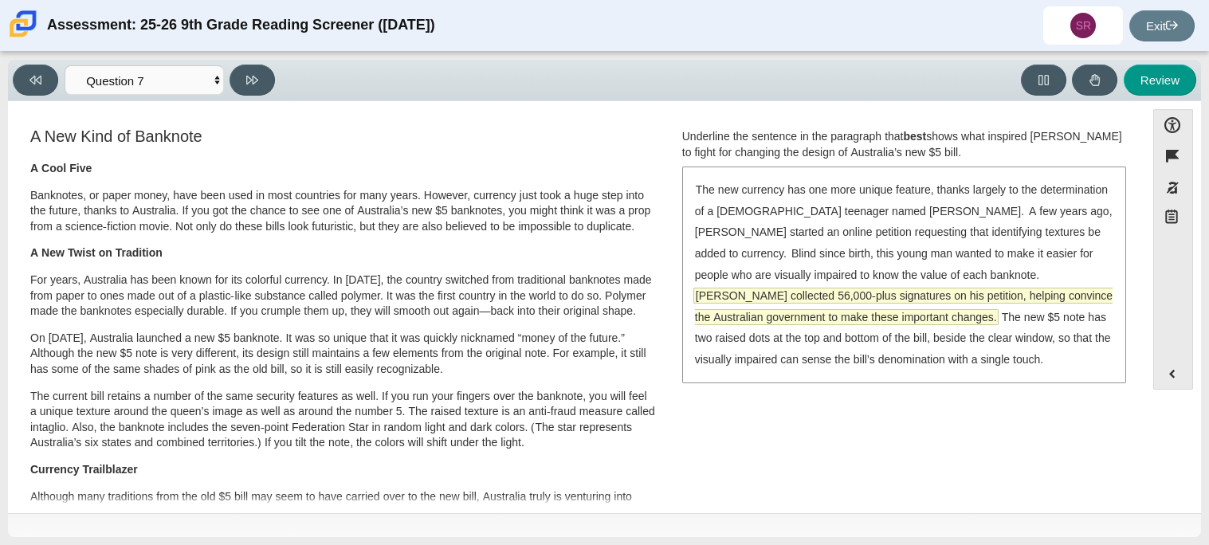
click at [967, 288] on span "McLeod collected 56,000-plus signatures on his petition, helping convince the A…" at bounding box center [903, 306] width 417 height 36
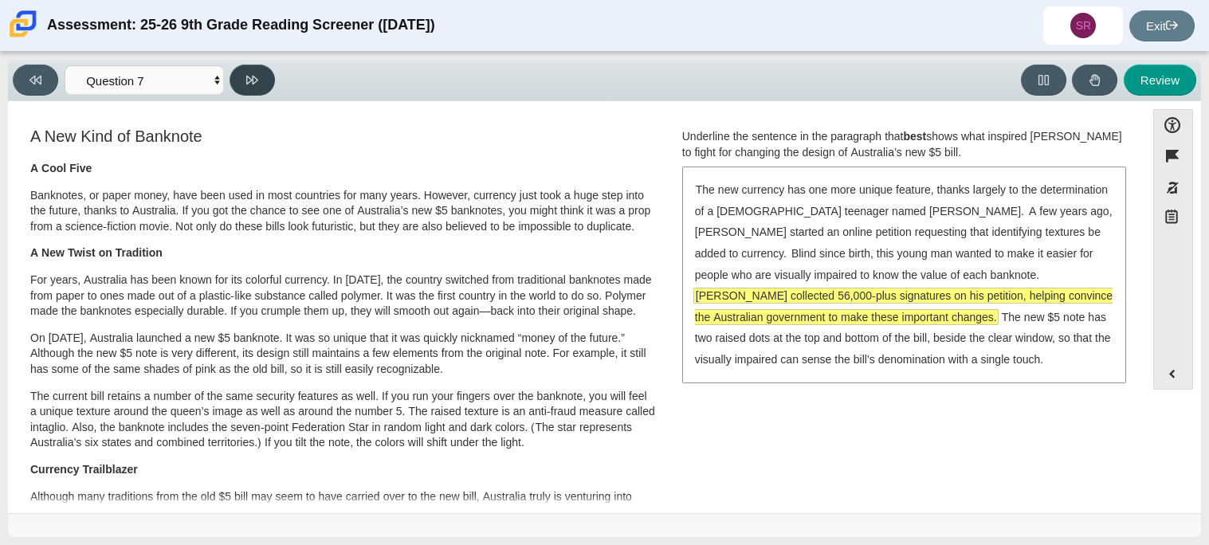
click at [258, 70] on button at bounding box center [251, 80] width 45 height 31
select select "ea8338c2-a6a3-418e-a305-2b963b54a290"
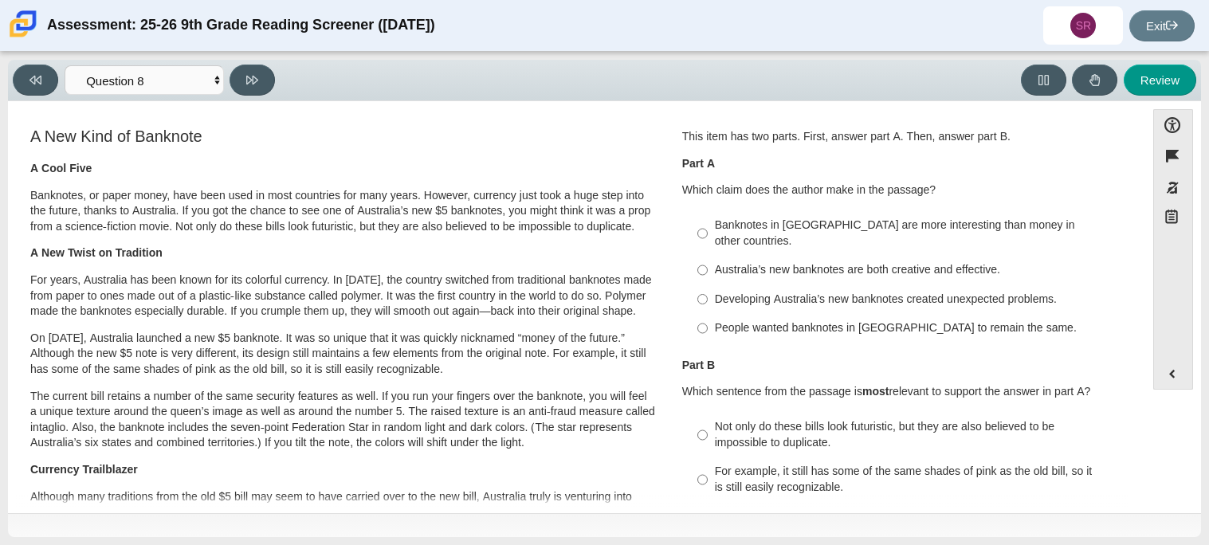
click at [809, 292] on div "Developing Australia’s new banknotes created unexpected problems." at bounding box center [916, 300] width 402 height 16
click at [707, 284] on input "Developing Australia’s new banknotes created unexpected problems. Developing Au…" at bounding box center [702, 298] width 10 height 29
radio input "true"
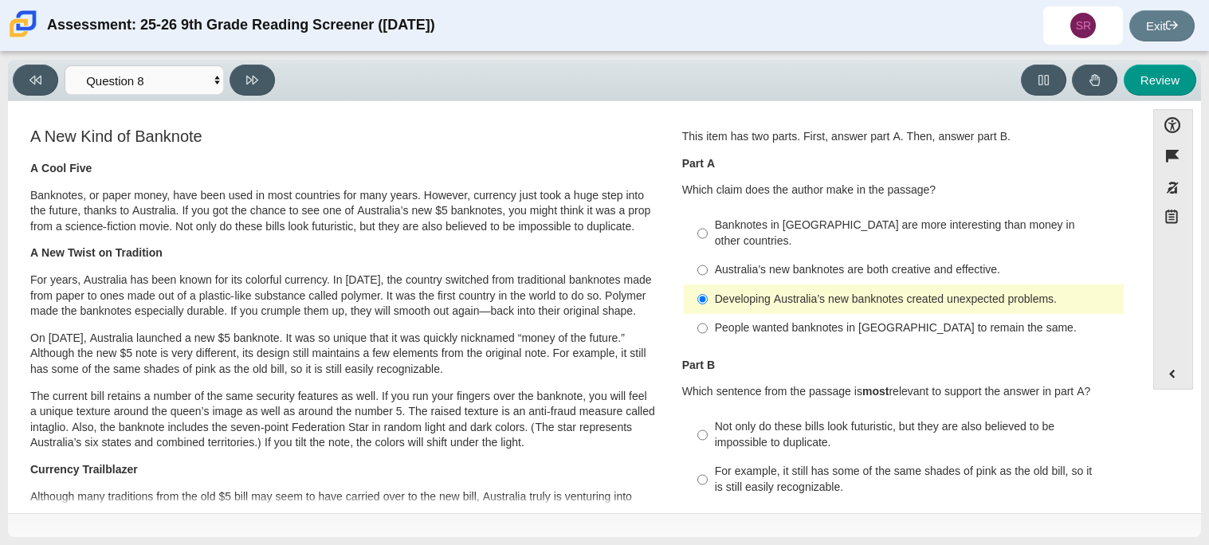
click at [741, 479] on div "For example, it still has some of the same shades of pink as the old bill, so i…" at bounding box center [916, 479] width 402 height 31
click at [707, 479] on input "For example, it still has some of the same shades of pink as the old bill, so i…" at bounding box center [702, 479] width 10 height 45
radio input "true"
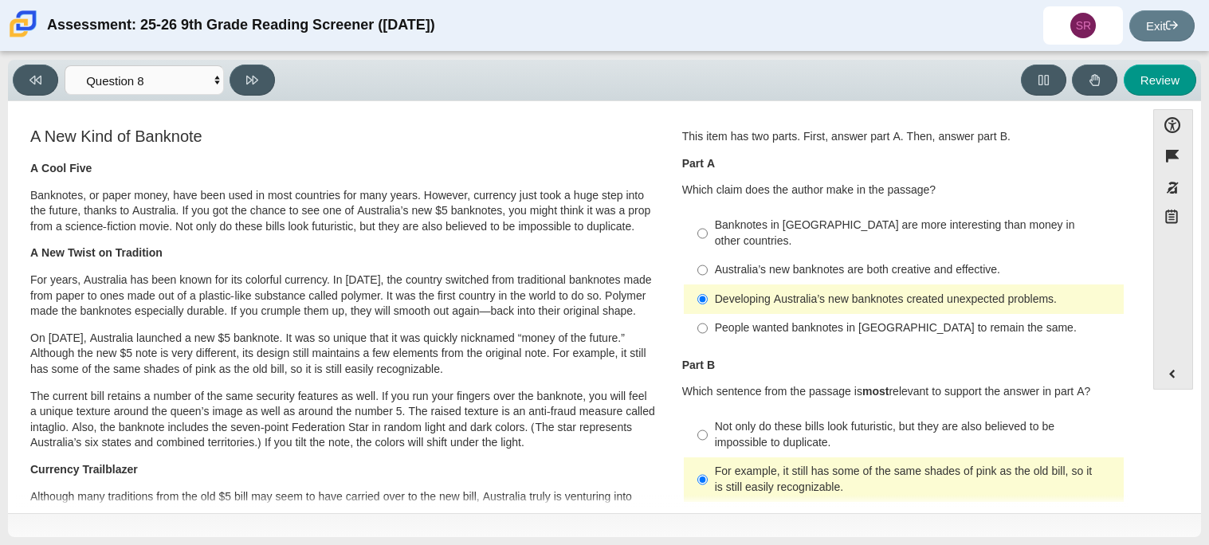
click at [242, 63] on div "Viewing Question 8 of 12 in Pacing Mode Questions Question 1 Question 2 Questio…" at bounding box center [604, 80] width 1193 height 41
click at [246, 74] on icon at bounding box center [252, 80] width 12 height 12
select select "89f058d6-b15c-4ef5-a4b3-fdaffb8868b6"
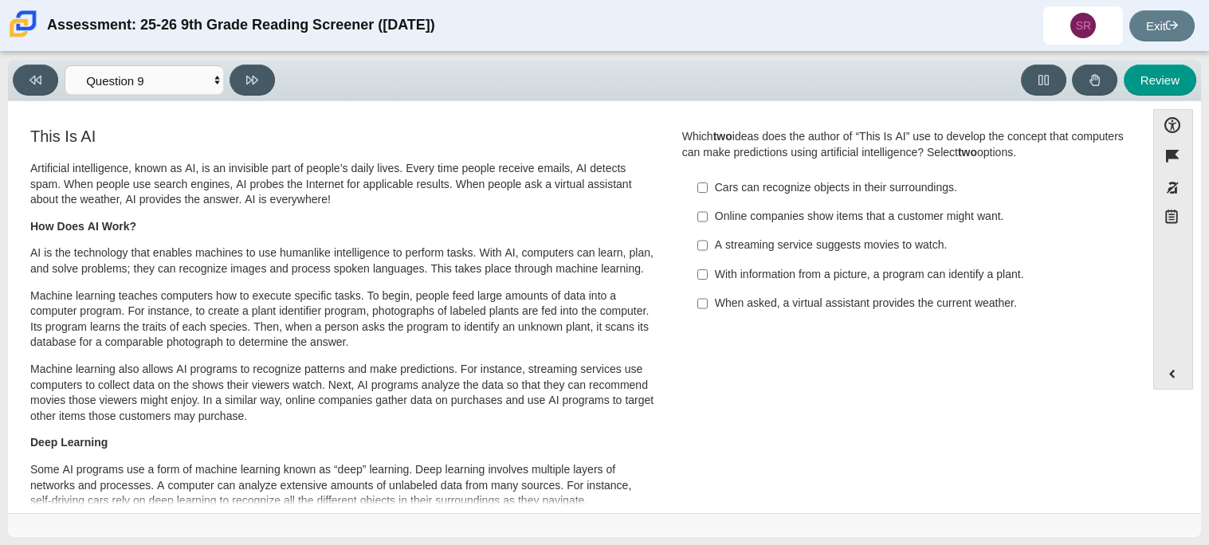
click at [779, 278] on div "With information from a picture, a program can identify a plant." at bounding box center [916, 275] width 402 height 16
click at [707, 278] on input "With information from a picture, a program can identify a plant. With informati…" at bounding box center [702, 274] width 10 height 29
checkbox input "true"
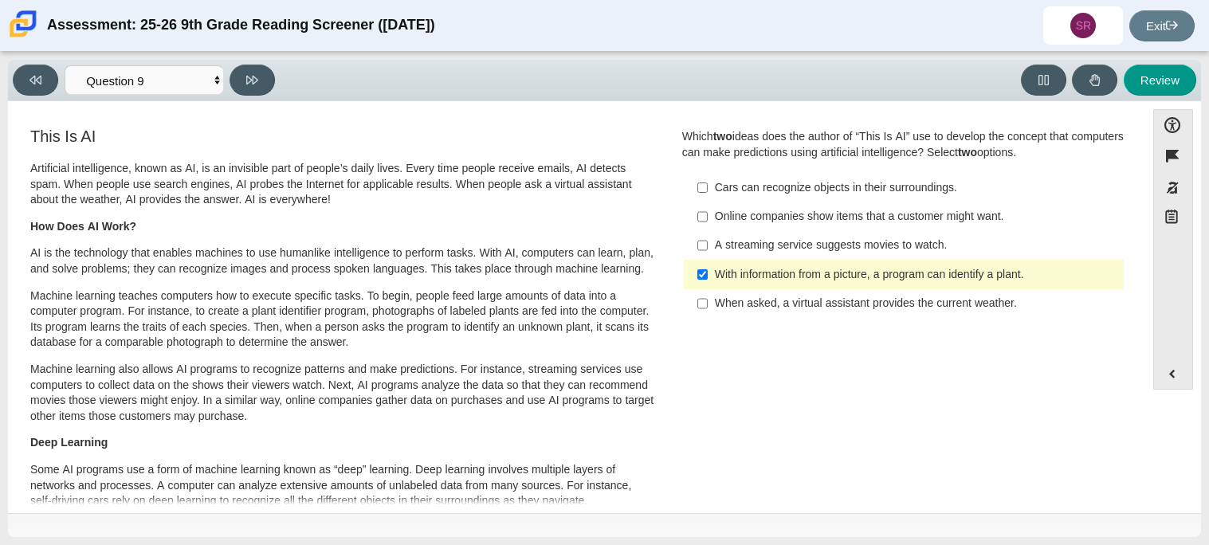
click at [784, 235] on label "A streaming service suggests movies to watch. A streaming service suggests movi…" at bounding box center [904, 245] width 437 height 29
click at [707, 235] on input "A streaming service suggests movies to watch. A streaming service suggests movi…" at bounding box center [702, 245] width 10 height 29
checkbox input "true"
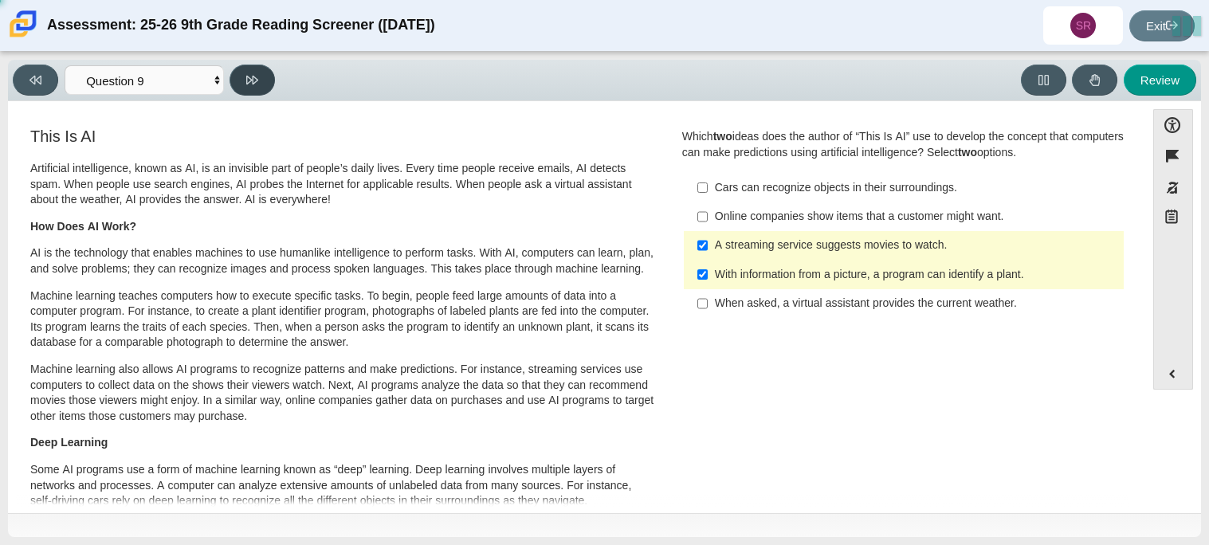
click at [253, 79] on icon at bounding box center [252, 80] width 12 height 9
select select "cdf3c14e-a918-44d1-9b63-3db0fa81641e"
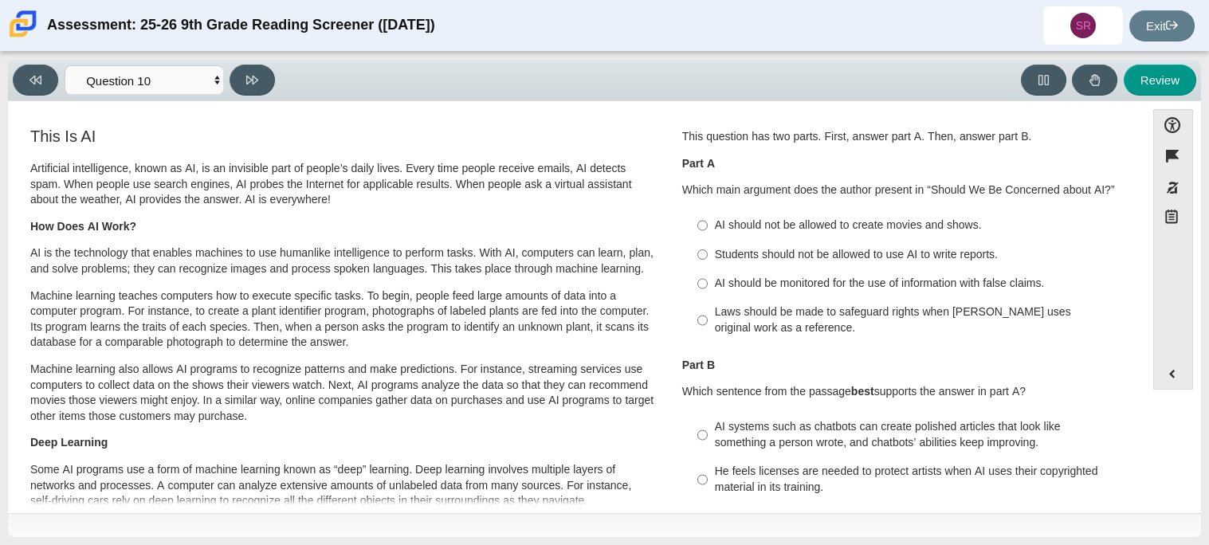
click at [817, 310] on div "Laws should be made to safeguard rights when AI uses original work as a referen…" at bounding box center [916, 319] width 402 height 31
click at [707, 310] on input "Laws should be made to safeguard rights when AI uses original work as a referen…" at bounding box center [702, 320] width 10 height 45
radio input "true"
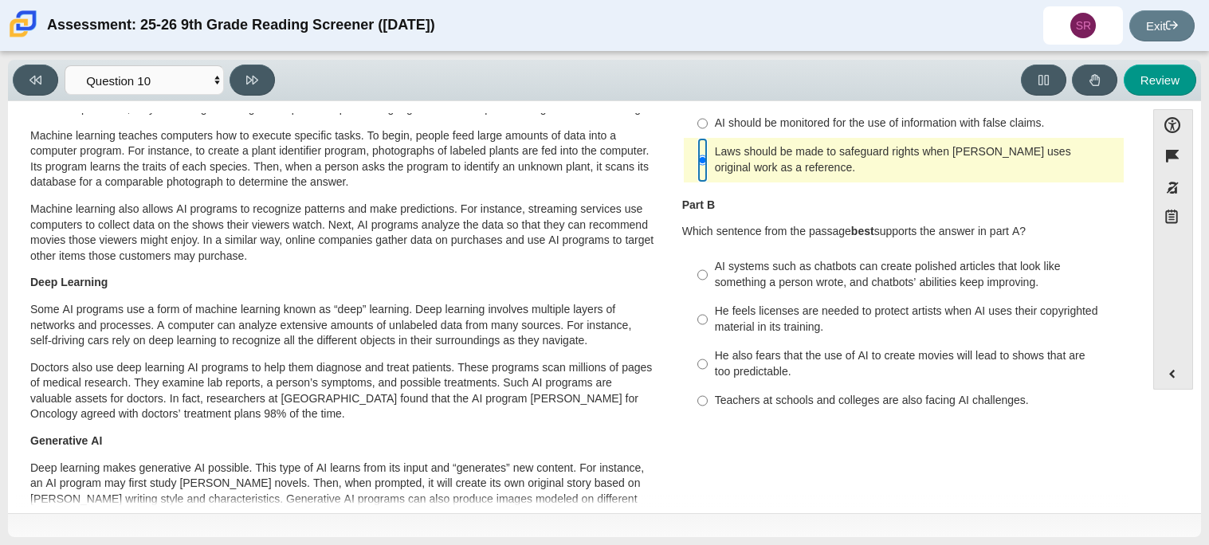
scroll to position [161, 0]
click at [769, 319] on div "He feels licenses are needed to protect artists when AI uses their copyrighted …" at bounding box center [916, 318] width 402 height 31
click at [707, 319] on input "He feels licenses are needed to protect artists when AI uses their copyrighted …" at bounding box center [702, 318] width 10 height 45
radio input "true"
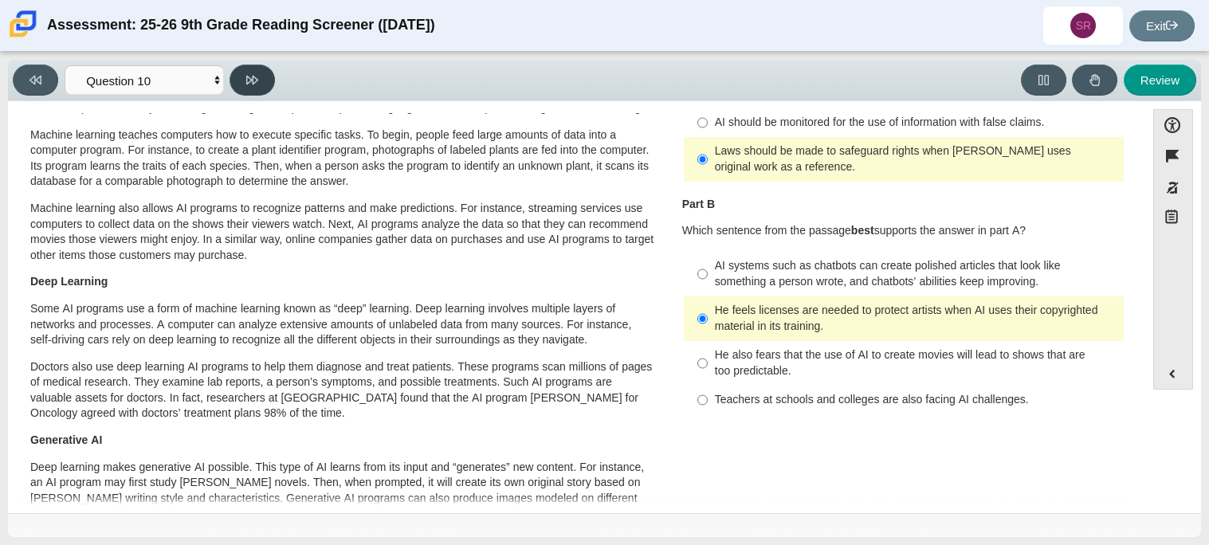
click at [239, 65] on button at bounding box center [251, 80] width 45 height 31
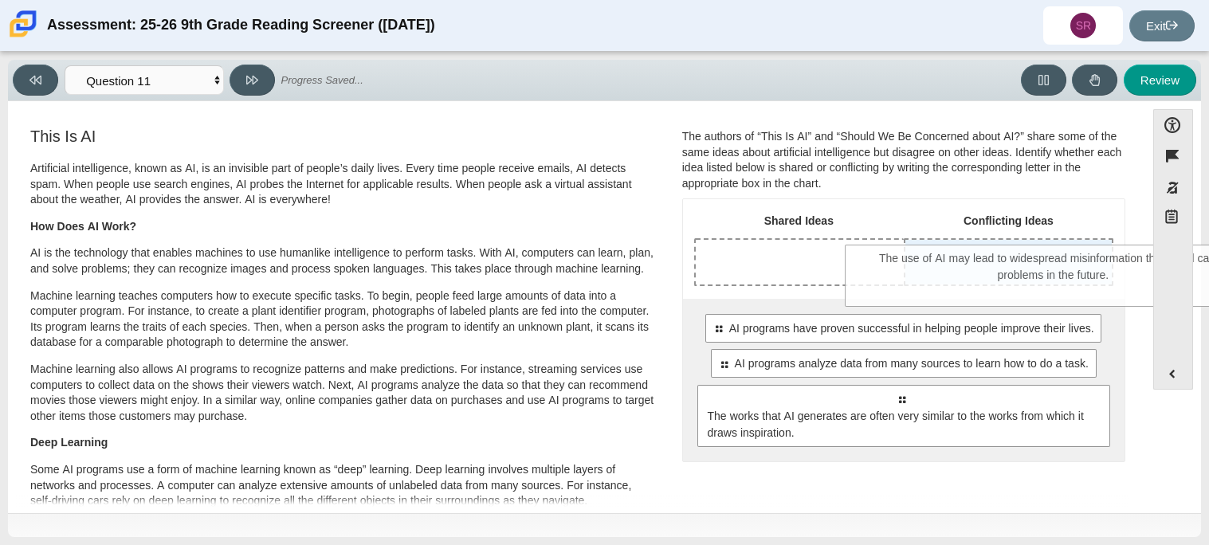
drag, startPoint x: 844, startPoint y: 402, endPoint x: 997, endPoint y: 261, distance: 208.6
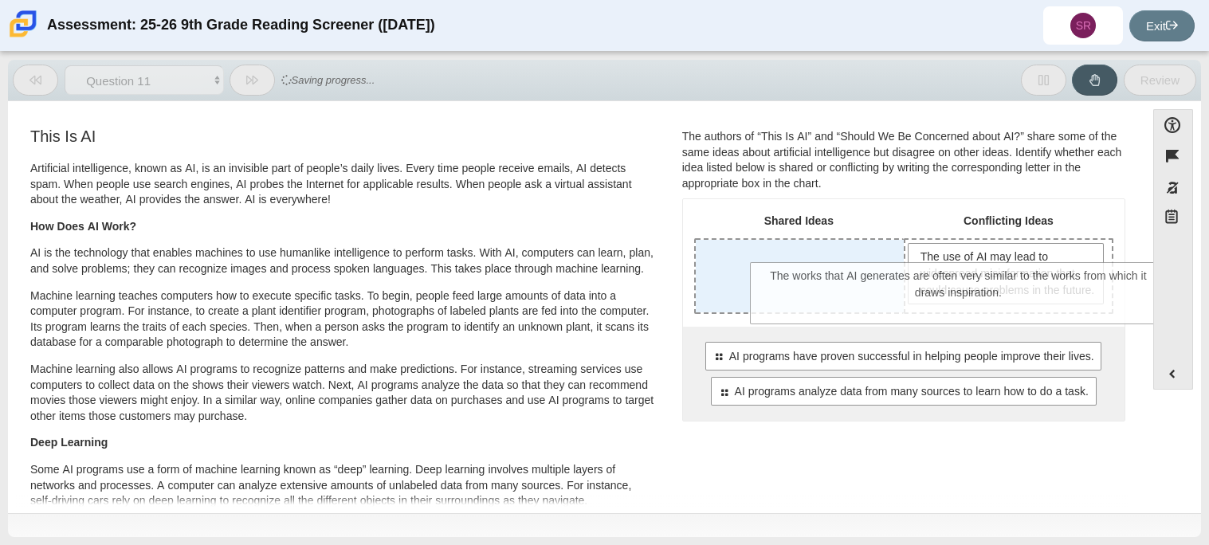
drag, startPoint x: 766, startPoint y: 437, endPoint x: 822, endPoint y: 270, distance: 175.9
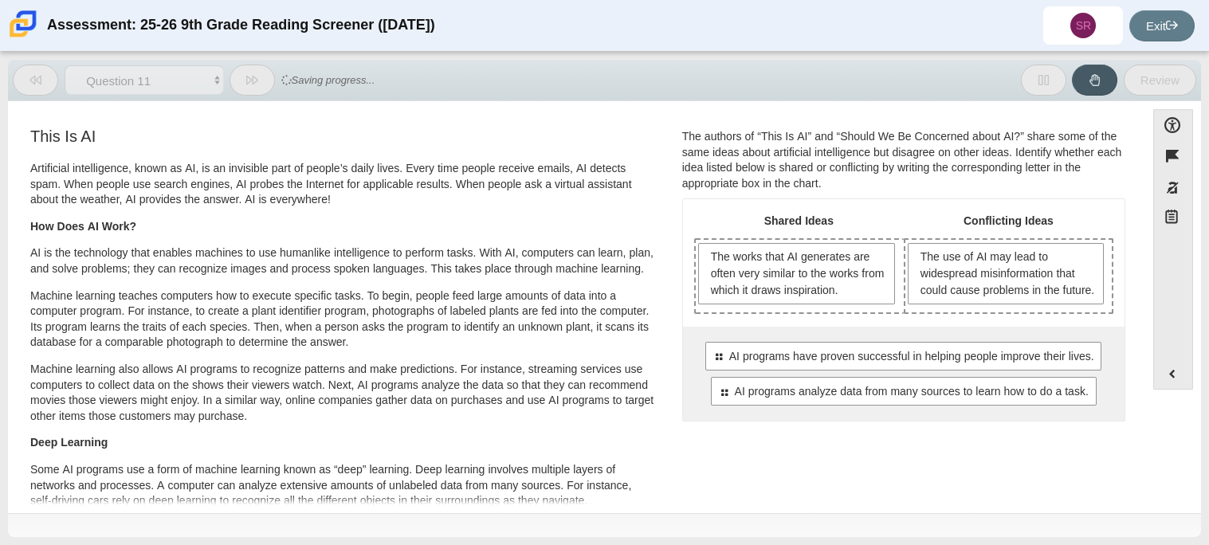
click at [839, 388] on div "Select to move response to a response input area. AI programs have proven succe…" at bounding box center [903, 374] width 441 height 94
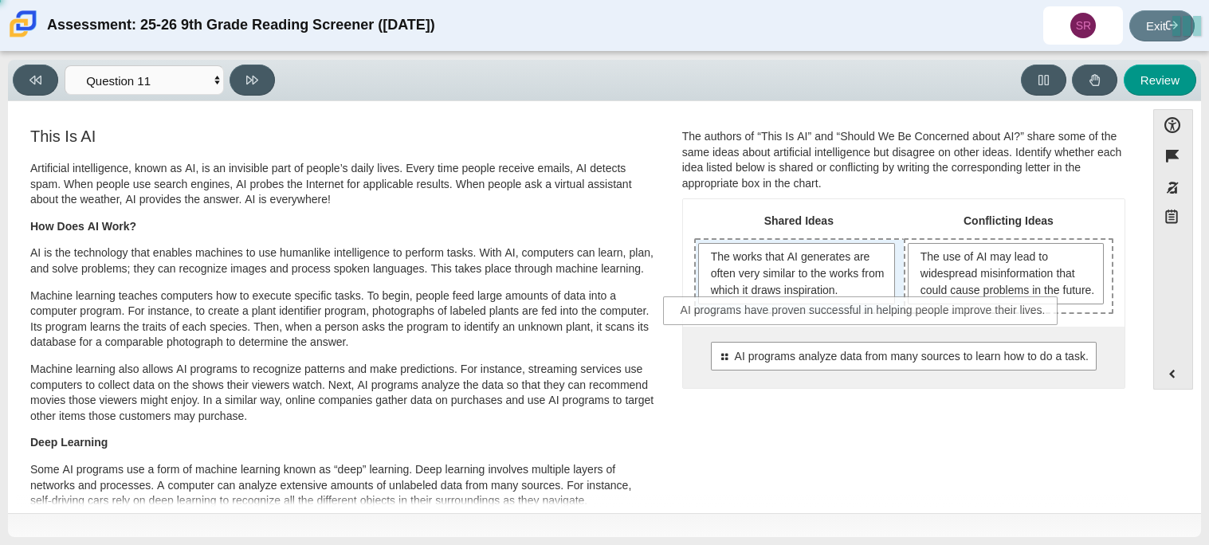
drag, startPoint x: 836, startPoint y: 382, endPoint x: 798, endPoint y: 320, distance: 71.9
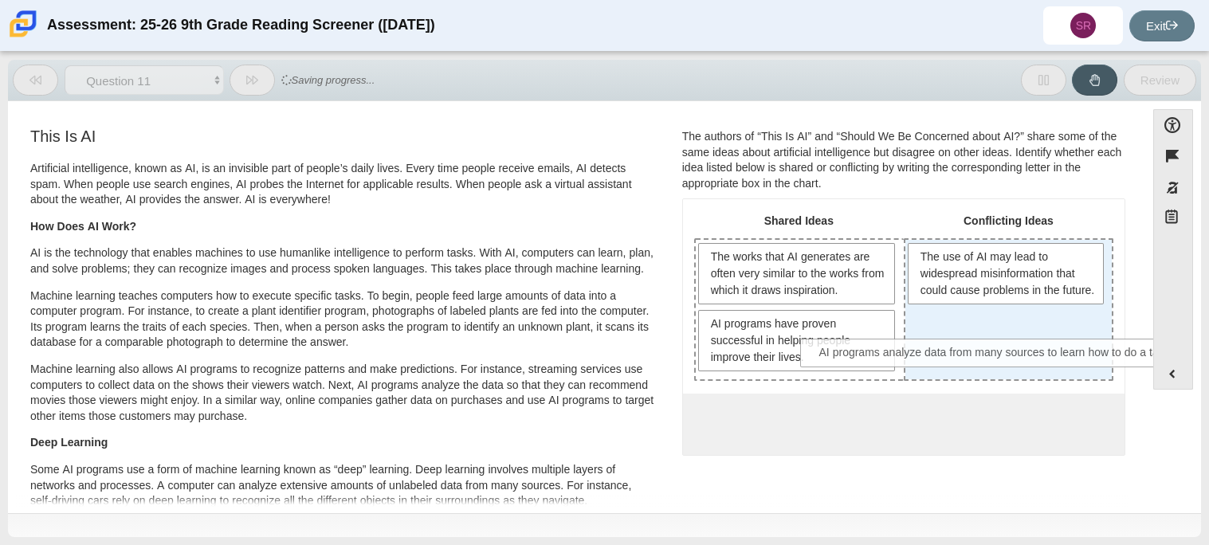
drag, startPoint x: 839, startPoint y: 426, endPoint x: 936, endPoint y: 357, distance: 119.4
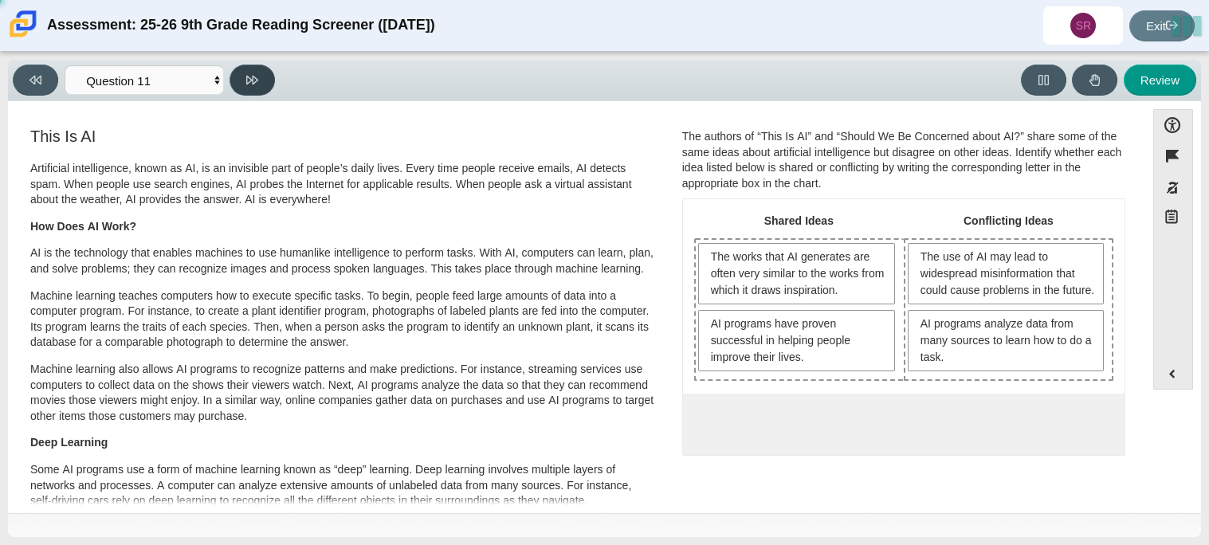
click at [240, 81] on button at bounding box center [251, 80] width 45 height 31
select select "c3effed4-44ce-4a19-bd96-1787f34e9b4c"
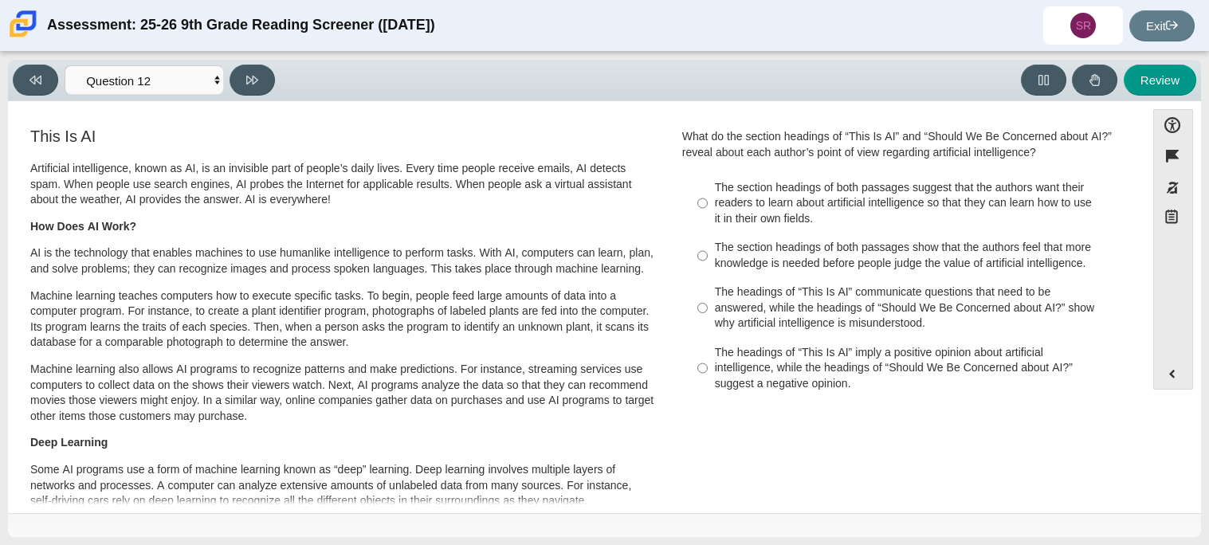
click at [723, 308] on div "The headings of “This Is AI” communicate questions that need to be answered, wh…" at bounding box center [916, 307] width 402 height 47
click at [707, 308] on input "The headings of “This Is AI” communicate questions that need to be answered, wh…" at bounding box center [702, 308] width 10 height 61
radio input "true"
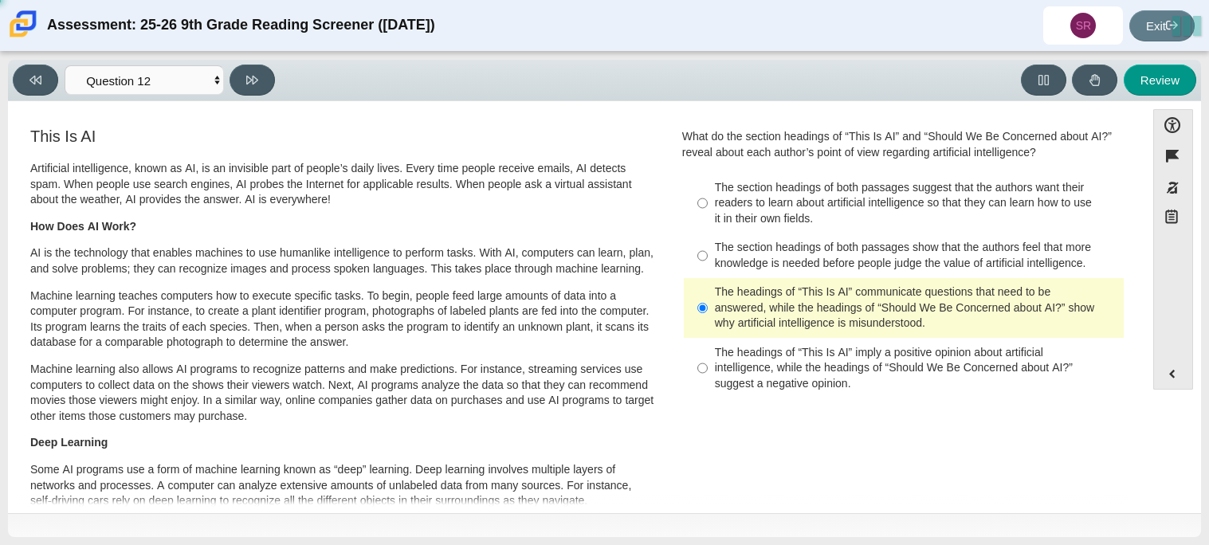
click at [767, 169] on div "What do the section headings of “This Is AI” and “Should We Be Concerned about …" at bounding box center [903, 264] width 443 height 271
click at [759, 178] on label "The section headings of both passages suggest that the authors want their reade…" at bounding box center [904, 203] width 437 height 61
click at [707, 178] on input "The section headings of both passages suggest that the authors want their reade…" at bounding box center [702, 203] width 10 height 61
radio input "true"
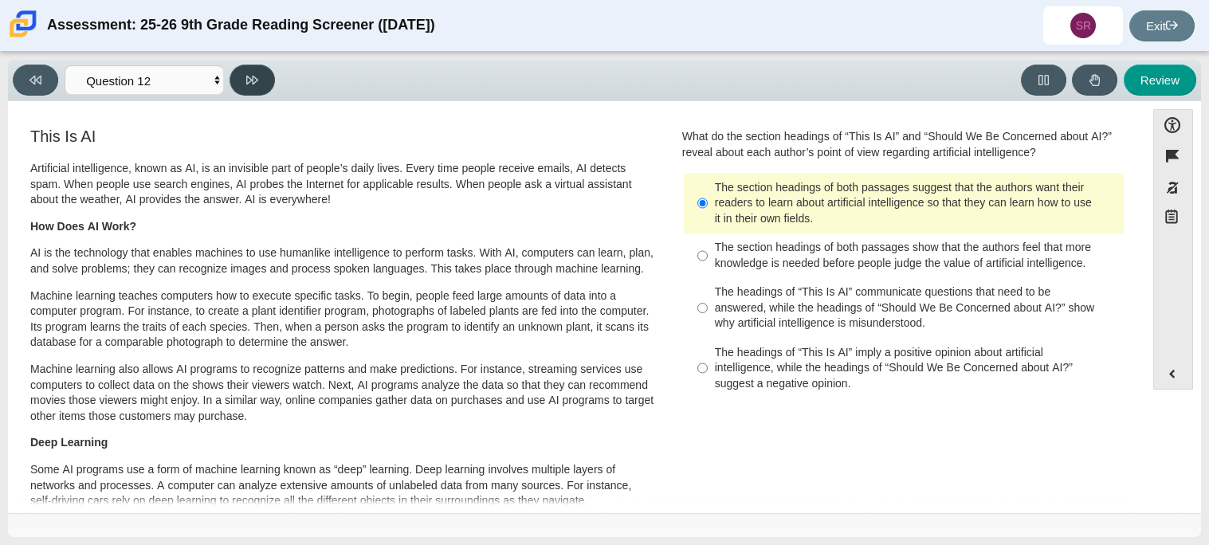
click at [255, 88] on button at bounding box center [251, 80] width 45 height 31
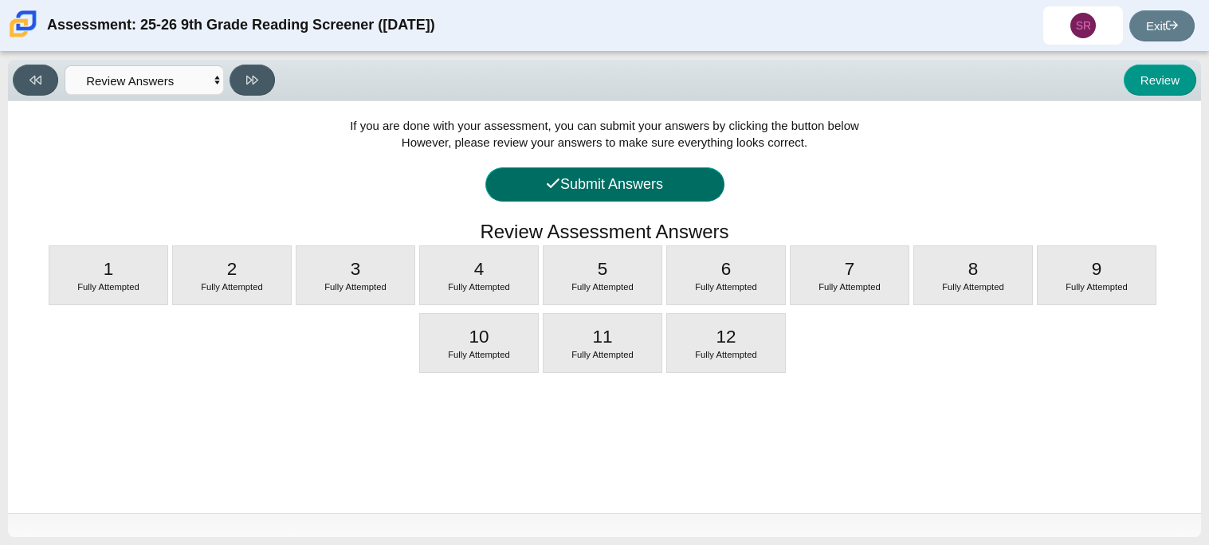
click at [696, 198] on button "Submit Answers" at bounding box center [604, 184] width 239 height 34
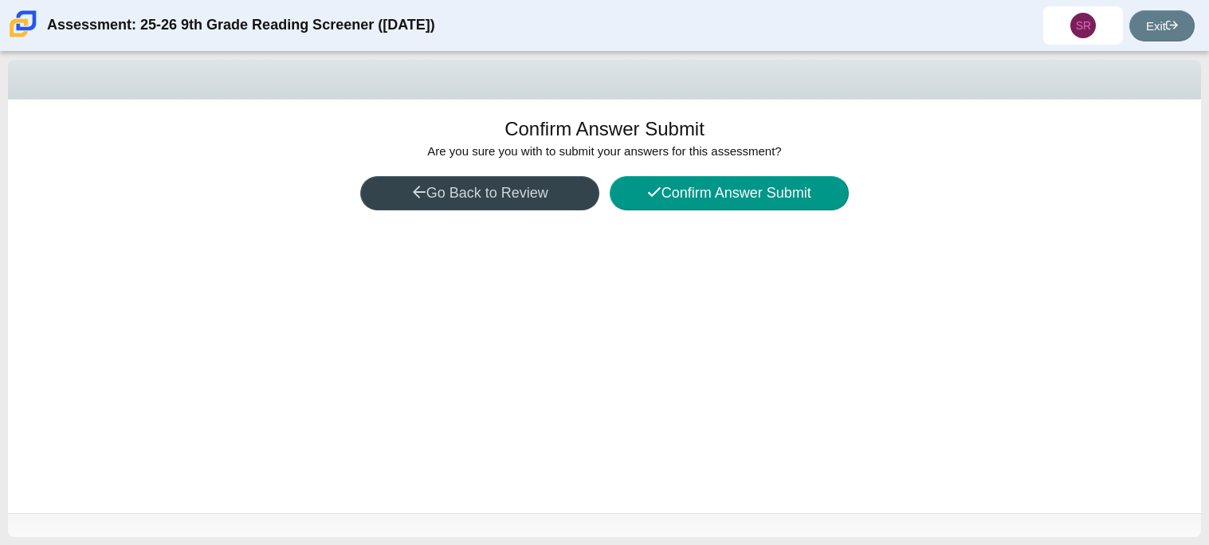
click at [442, 201] on button "Go Back to Review" at bounding box center [479, 193] width 239 height 34
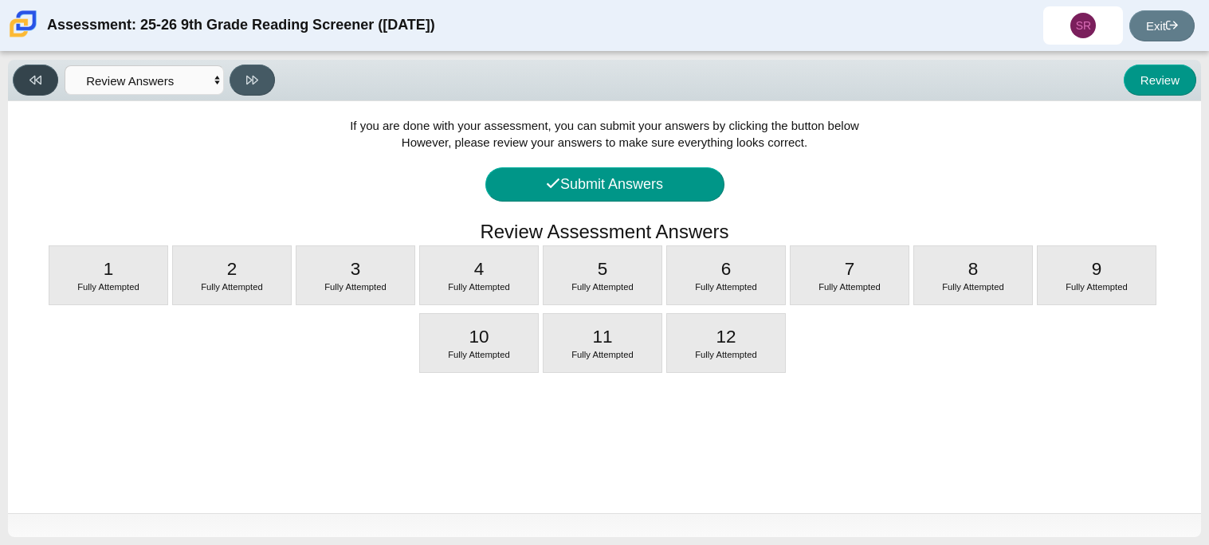
click at [40, 94] on button at bounding box center [35, 80] width 45 height 31
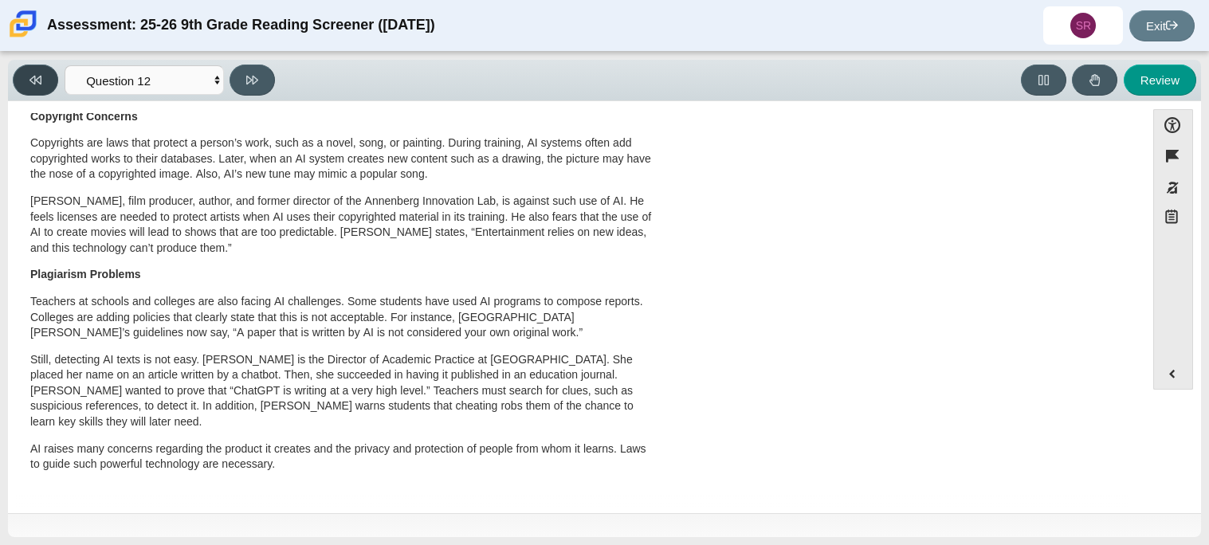
scroll to position [0, 0]
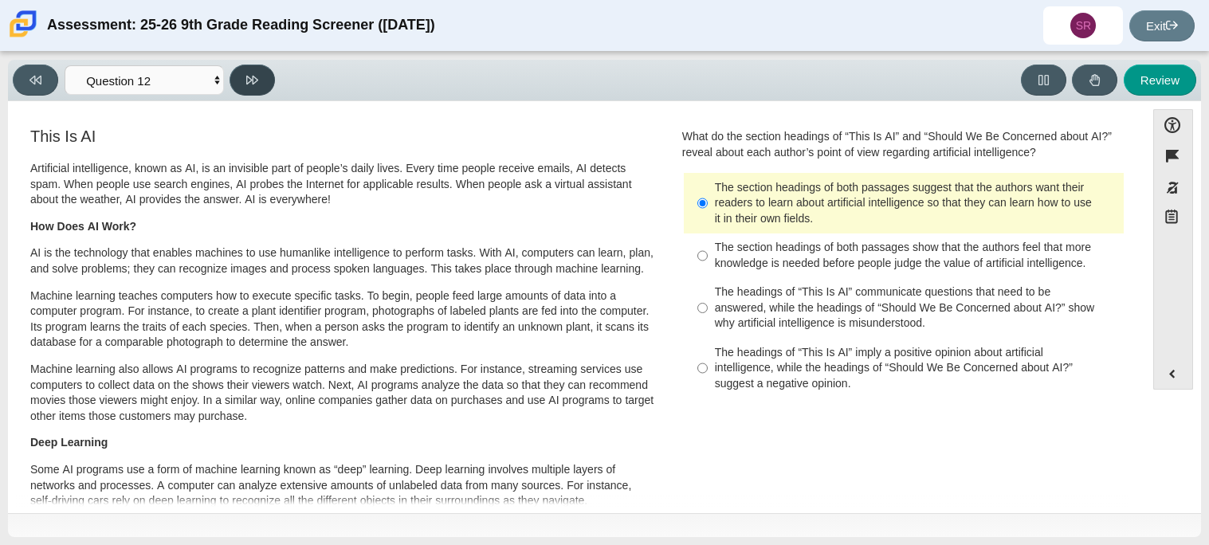
click at [253, 76] on icon at bounding box center [252, 80] width 12 height 9
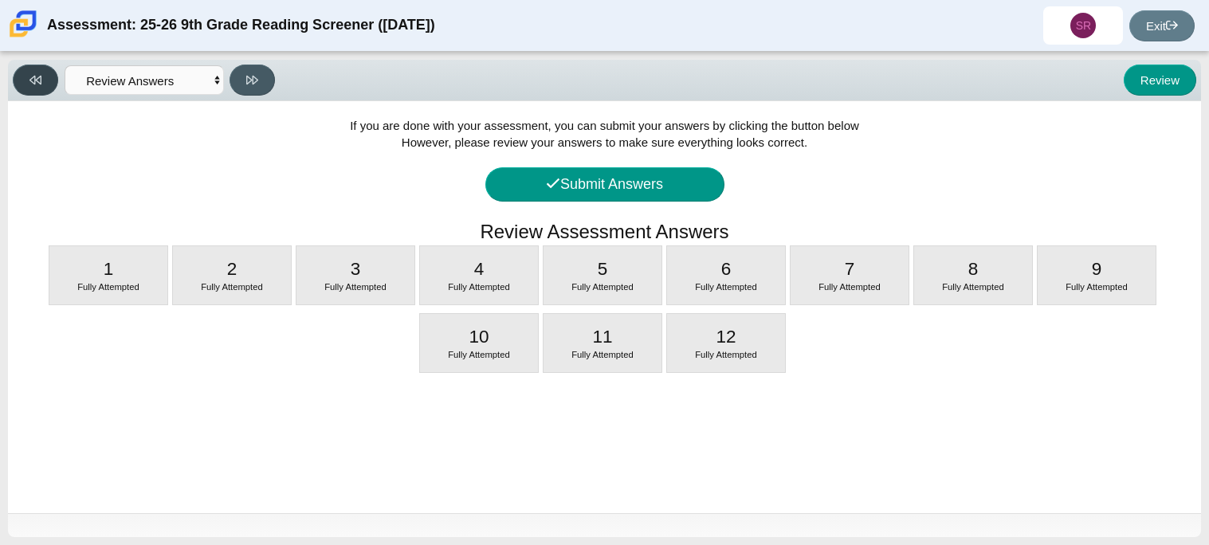
click at [41, 65] on button at bounding box center [35, 80] width 45 height 31
select select "c3effed4-44ce-4a19-bd96-1787f34e9b4c"
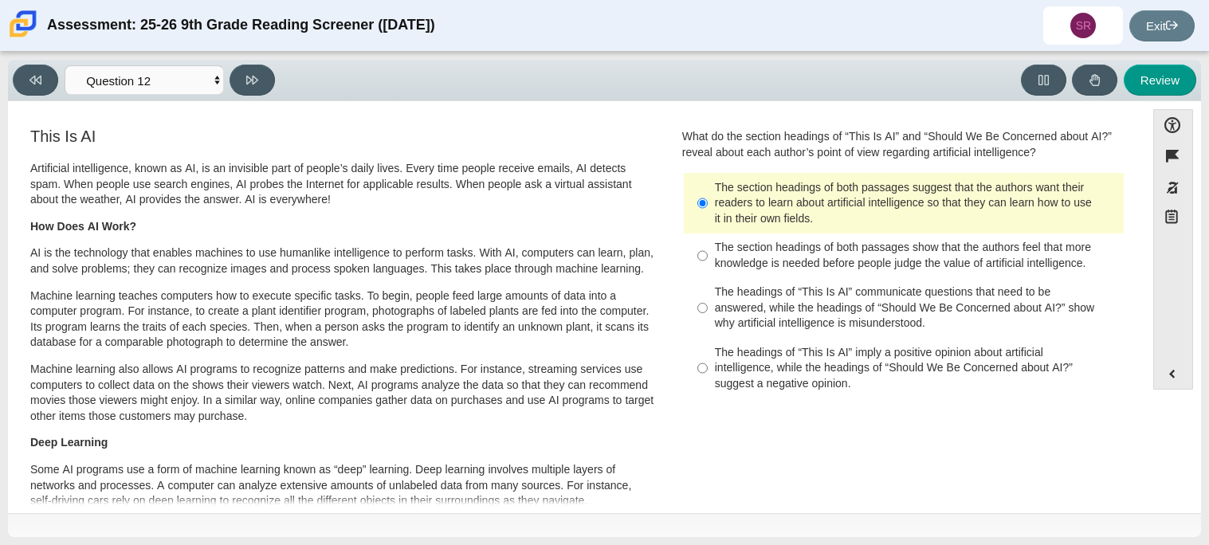
click at [798, 298] on div "The headings of “This Is AI” communicate questions that need to be answered, wh…" at bounding box center [916, 307] width 402 height 47
click at [707, 298] on input "The headings of “This Is AI” communicate questions that need to be answered, wh…" at bounding box center [702, 308] width 10 height 61
radio input "true"
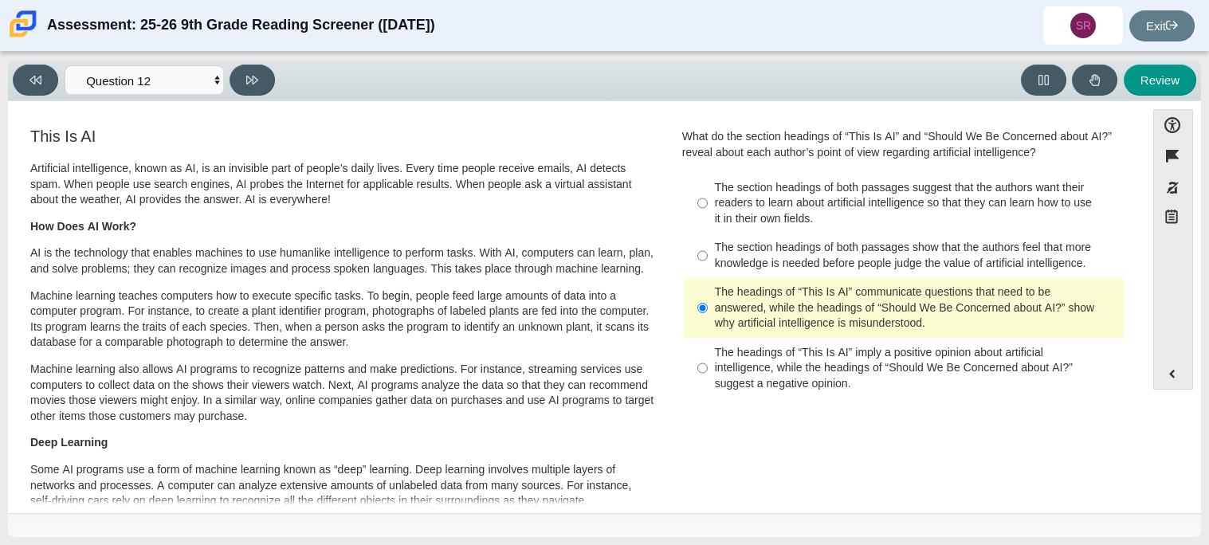
click at [765, 271] on div "The section headings of both passages show that the authors feel that more know…" at bounding box center [916, 255] width 402 height 31
click at [707, 271] on input "The section headings of both passages show that the authors feel that more know…" at bounding box center [702, 255] width 10 height 45
radio input "true"
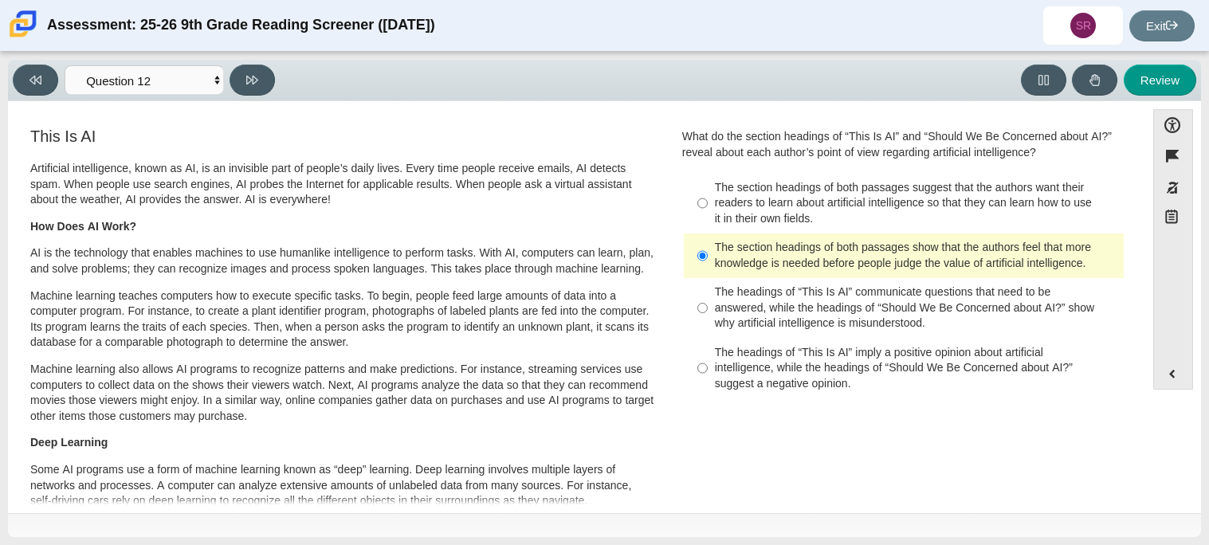
click at [774, 182] on div "The section headings of both passages suggest that the authors want their reade…" at bounding box center [916, 203] width 402 height 47
click at [707, 182] on input "The section headings of both passages suggest that the authors want their reade…" at bounding box center [702, 203] width 10 height 61
radio input "true"
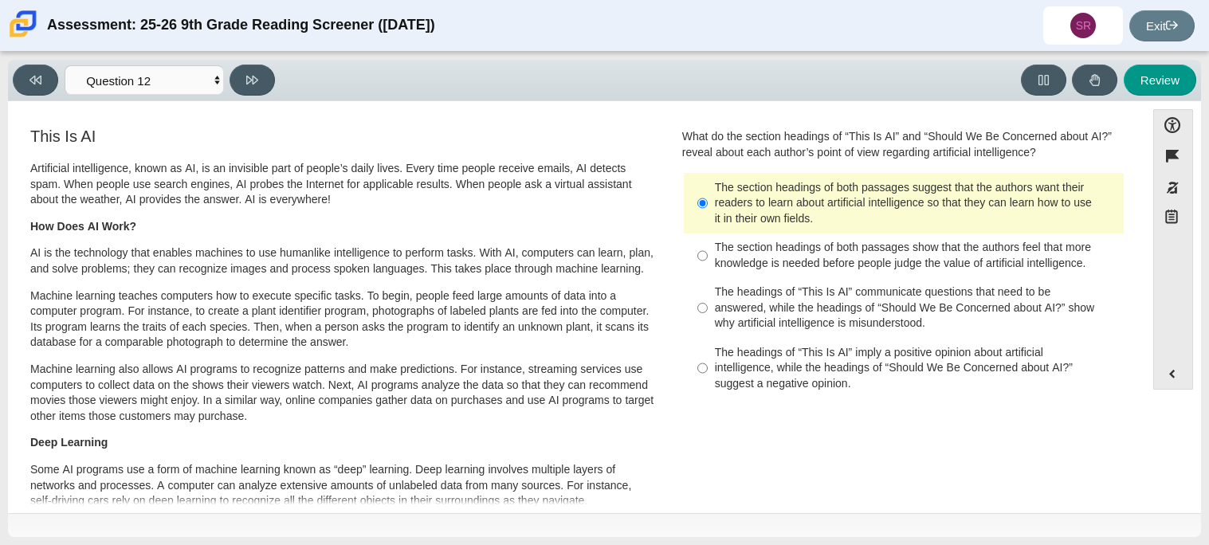
click at [272, 90] on div "Viewing Question 12 of 12 in Pacing Mode Questions Question 1 Question 2 Questi…" at bounding box center [147, 80] width 268 height 31
click at [269, 88] on button at bounding box center [251, 80] width 45 height 31
select select "review"
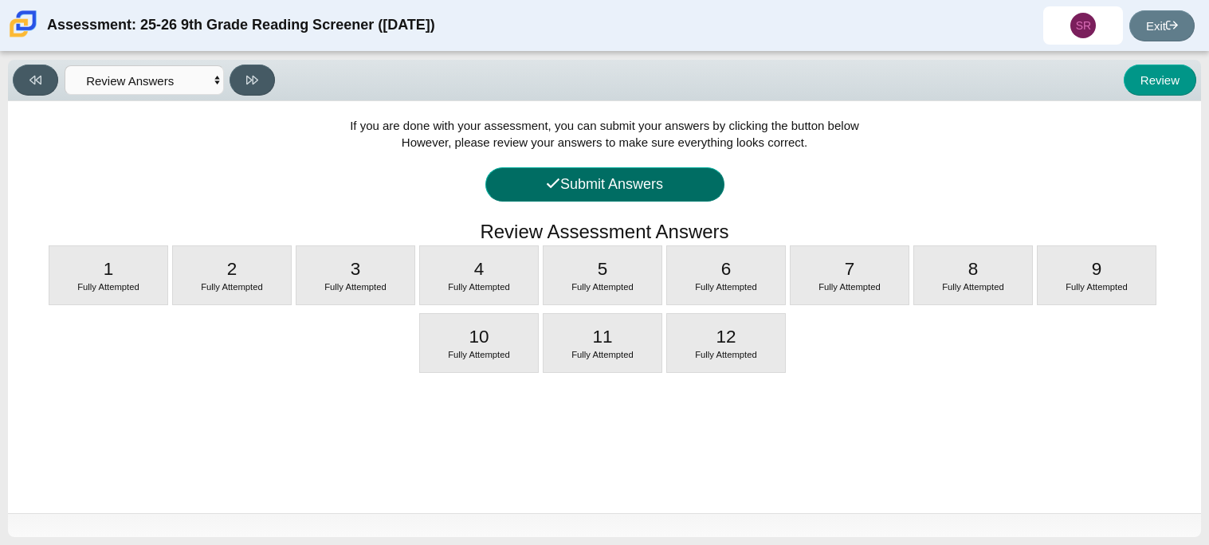
click at [640, 176] on button "Submit Answers" at bounding box center [604, 184] width 239 height 34
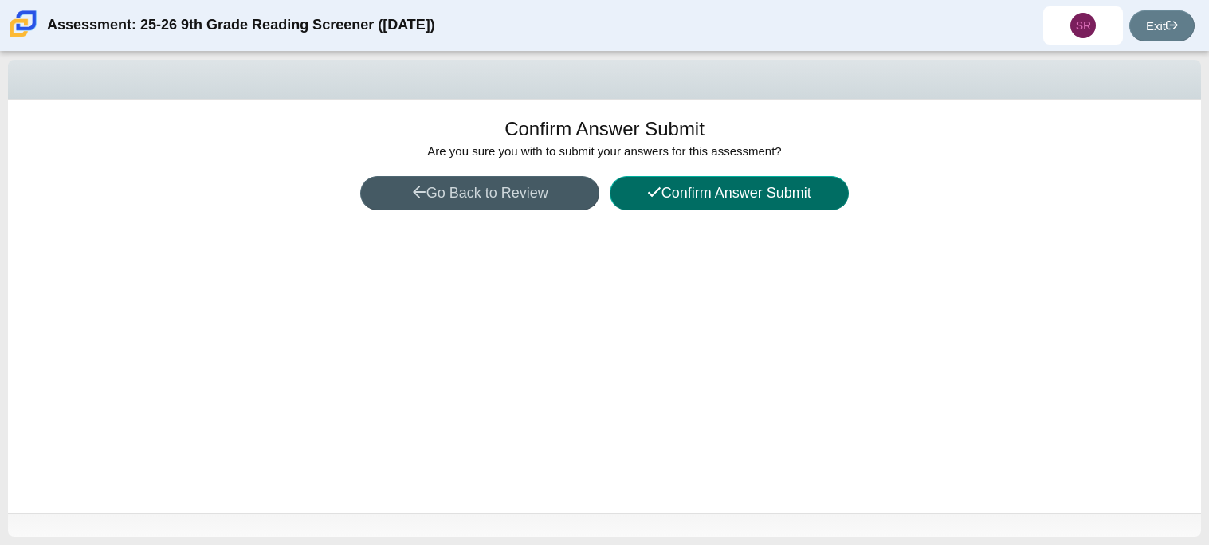
click at [738, 188] on button "Confirm Answer Submit" at bounding box center [728, 193] width 239 height 34
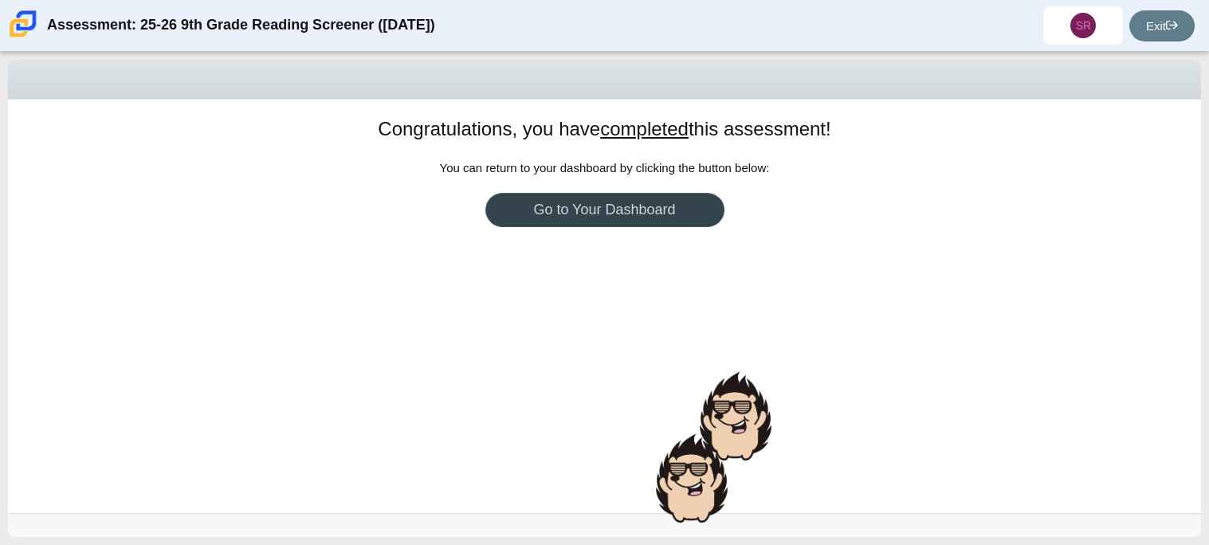
click at [562, 222] on link "Go to Your Dashboard" at bounding box center [604, 210] width 239 height 34
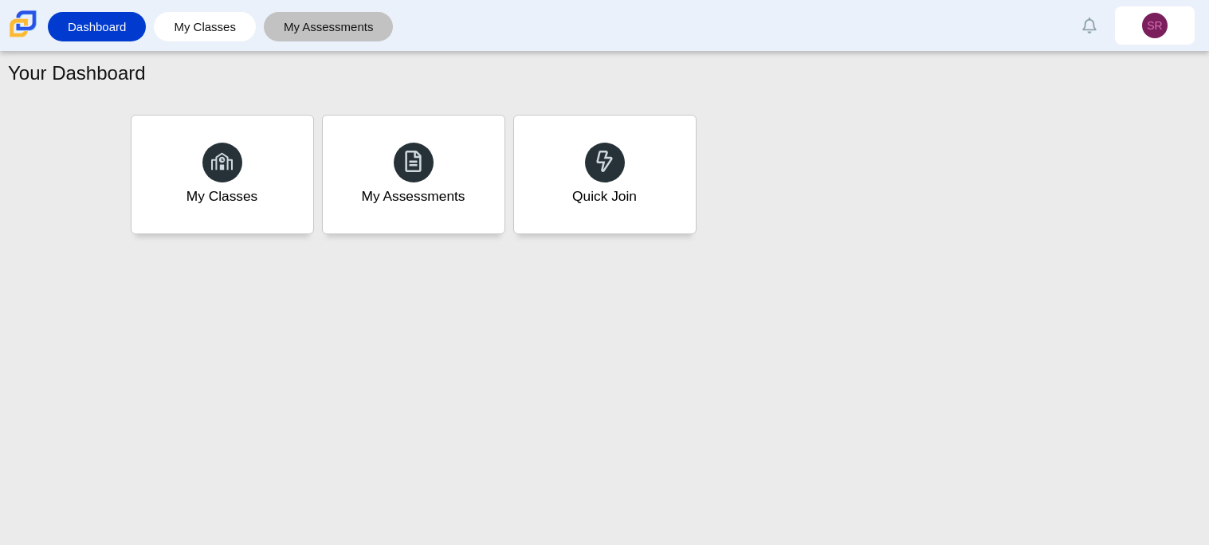
click at [286, 24] on link "My Assessments" at bounding box center [329, 26] width 114 height 29
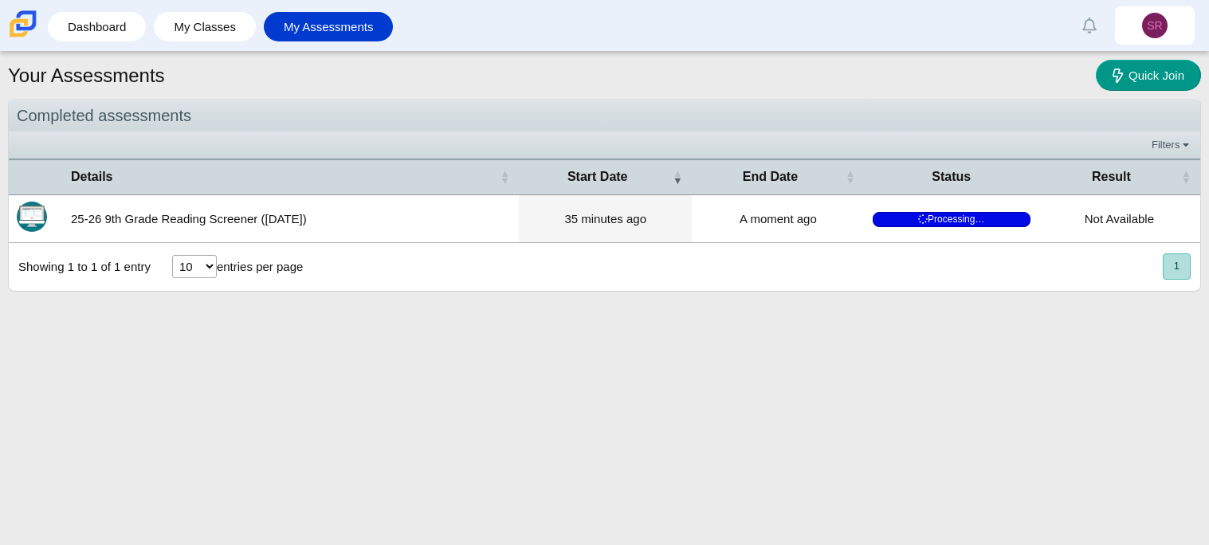
click at [750, 198] on td "A moment ago" at bounding box center [778, 219] width 173 height 48
